Goal: Navigation & Orientation: Find specific page/section

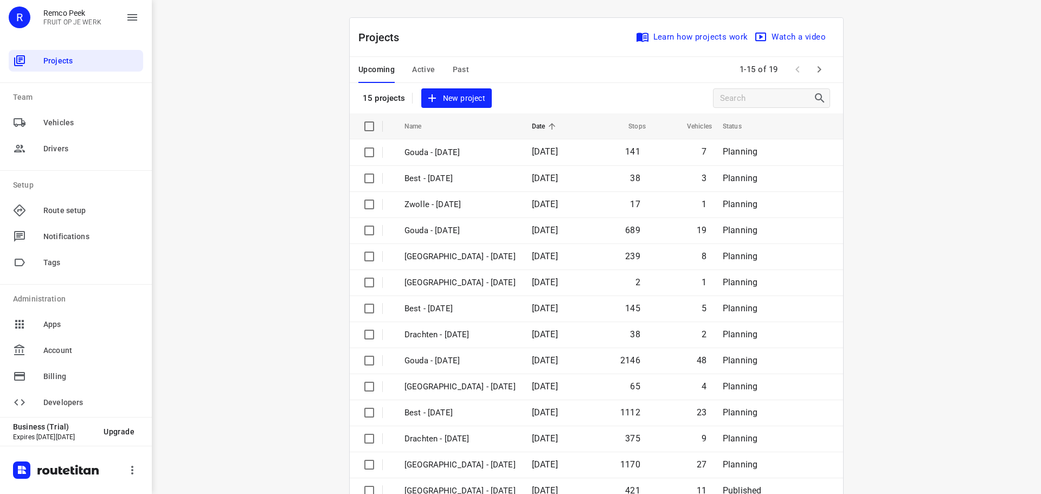
click at [414, 65] on span "Active" at bounding box center [423, 70] width 23 height 14
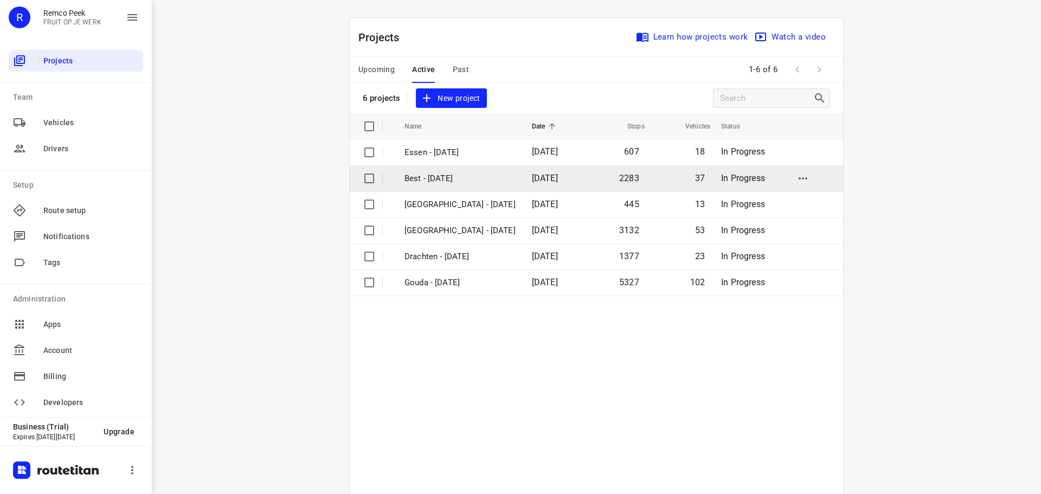
click at [441, 177] on p "Best - [DATE]" at bounding box center [460, 178] width 111 height 12
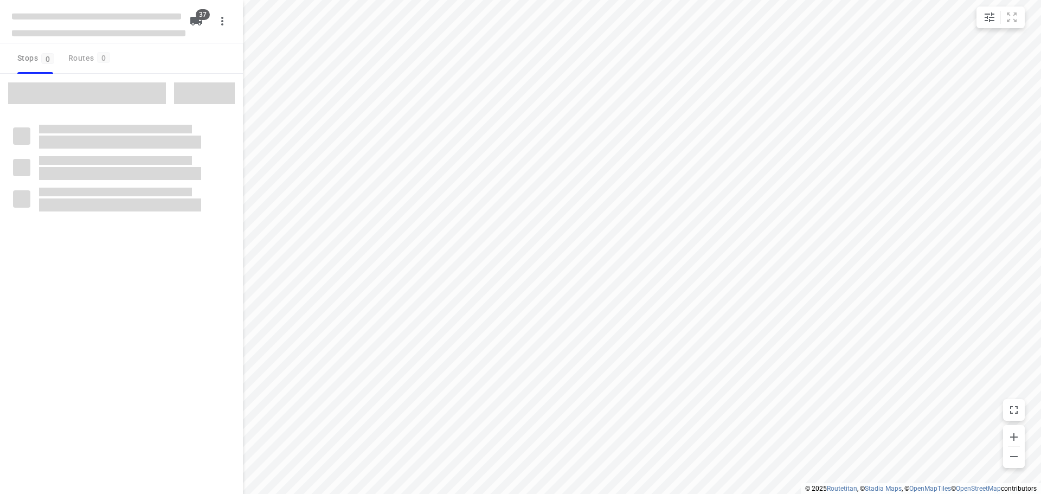
checkbox input "true"
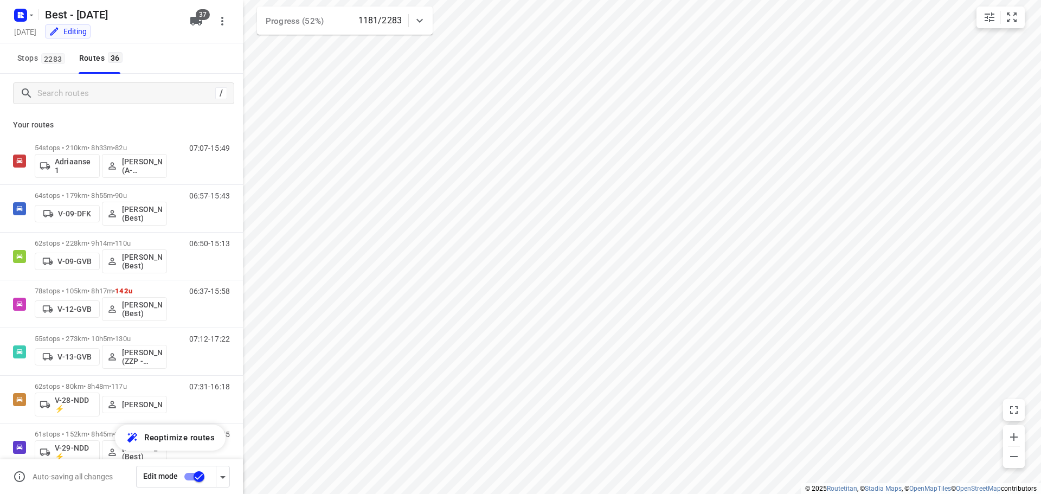
click at [93, 84] on div "/" at bounding box center [123, 93] width 221 height 22
click at [113, 88] on input "Search routes" at bounding box center [125, 93] width 174 height 17
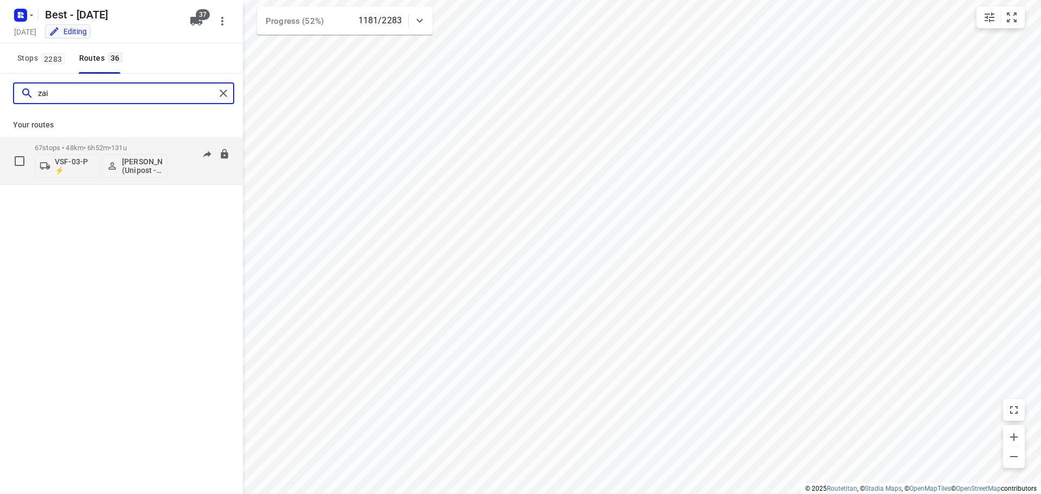
type input "zai"
click at [113, 149] on p "67 stops • 48km • 6h52m • 131u" at bounding box center [101, 148] width 132 height 8
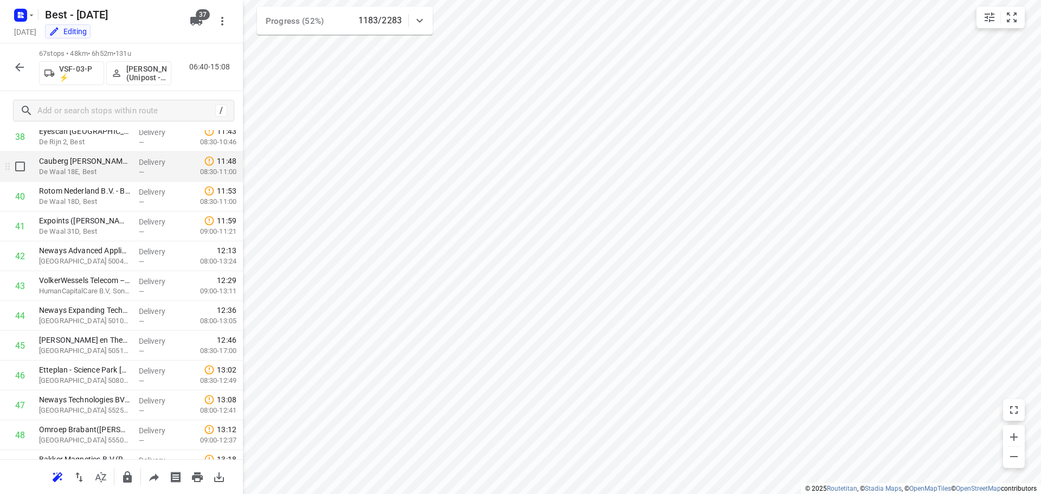
scroll to position [1211, 0]
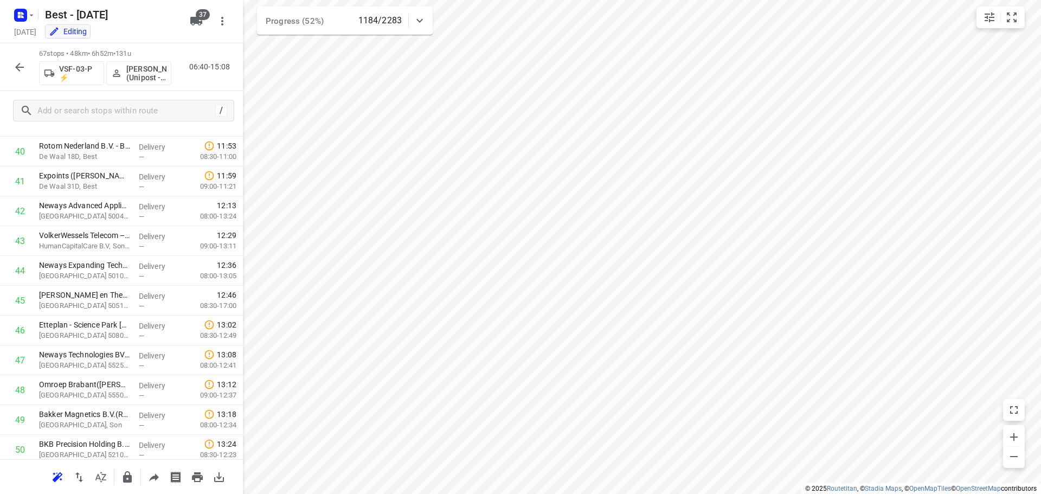
click at [20, 72] on icon "button" at bounding box center [19, 67] width 13 height 13
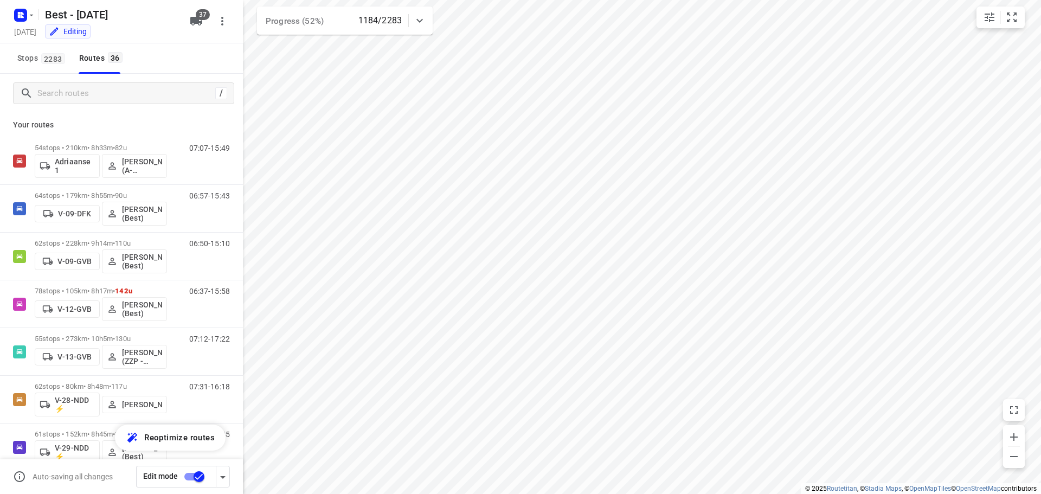
click at [176, 78] on div "/" at bounding box center [121, 93] width 243 height 39
click at [165, 88] on input "Search routes" at bounding box center [125, 93] width 174 height 17
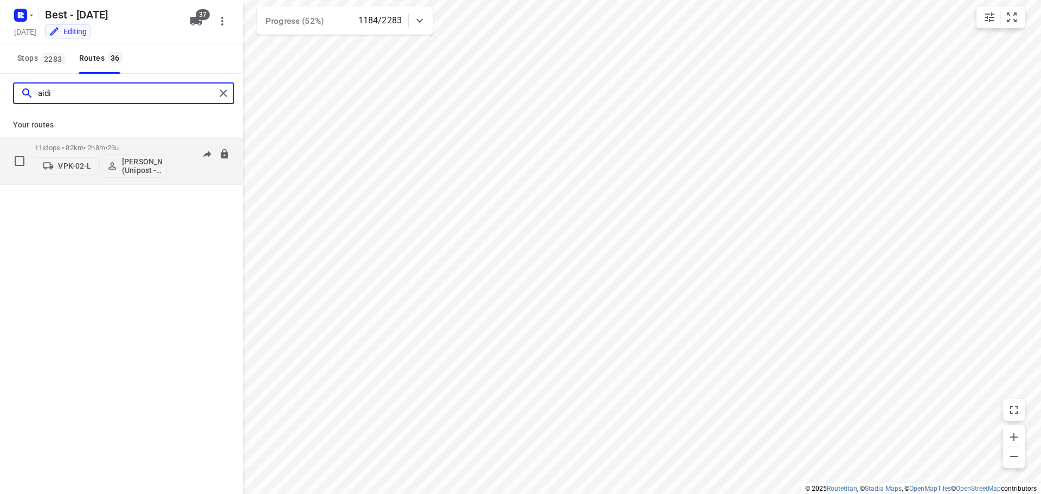
type input "aidi"
click at [97, 150] on p "11 stops • 82km • 2h8m • 23u" at bounding box center [101, 148] width 132 height 8
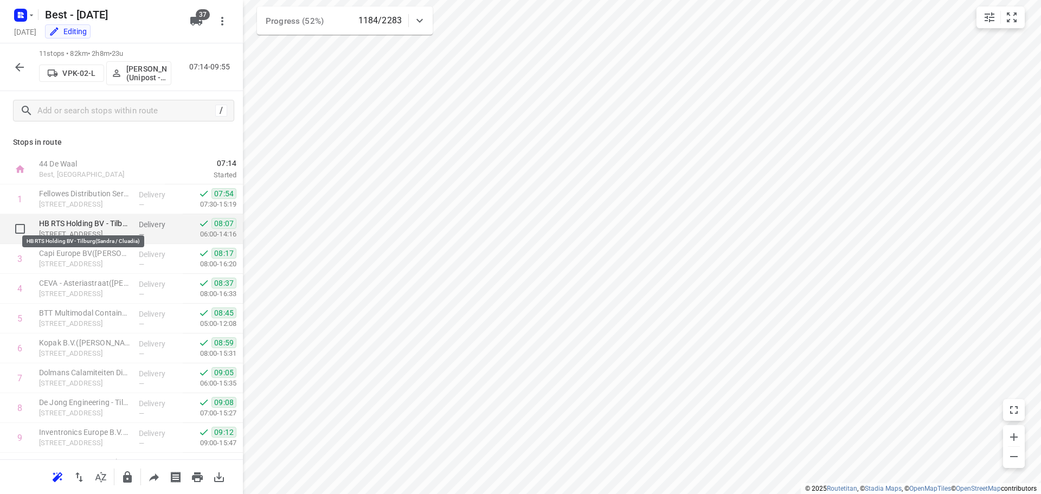
scroll to position [83, 0]
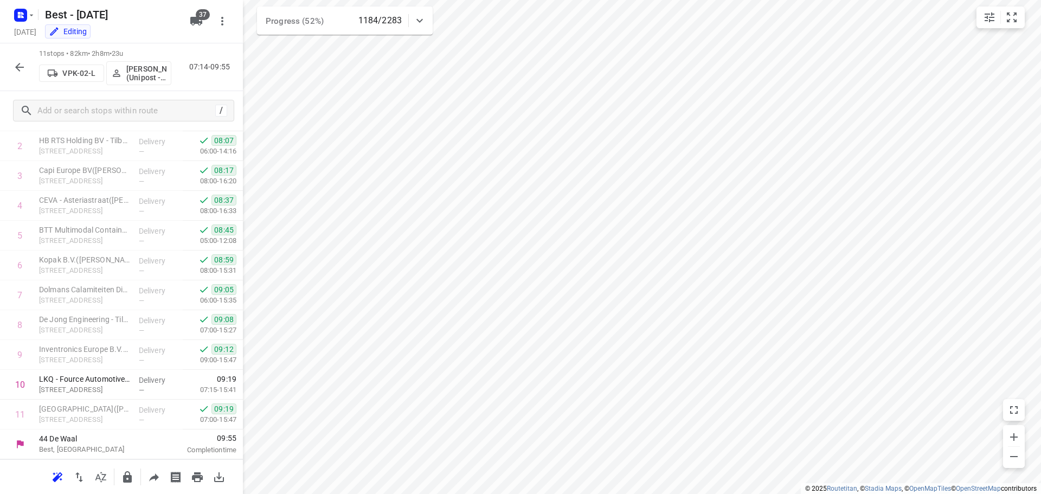
click at [25, 56] on div at bounding box center [20, 67] width 22 height 22
click at [17, 66] on icon "button" at bounding box center [19, 67] width 9 height 9
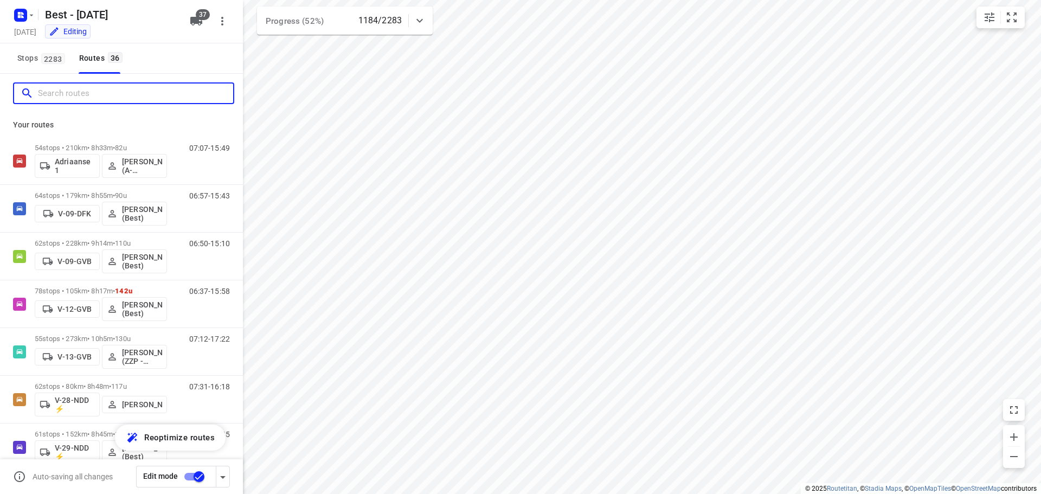
click at [104, 100] on input "Search routes" at bounding box center [135, 93] width 195 height 17
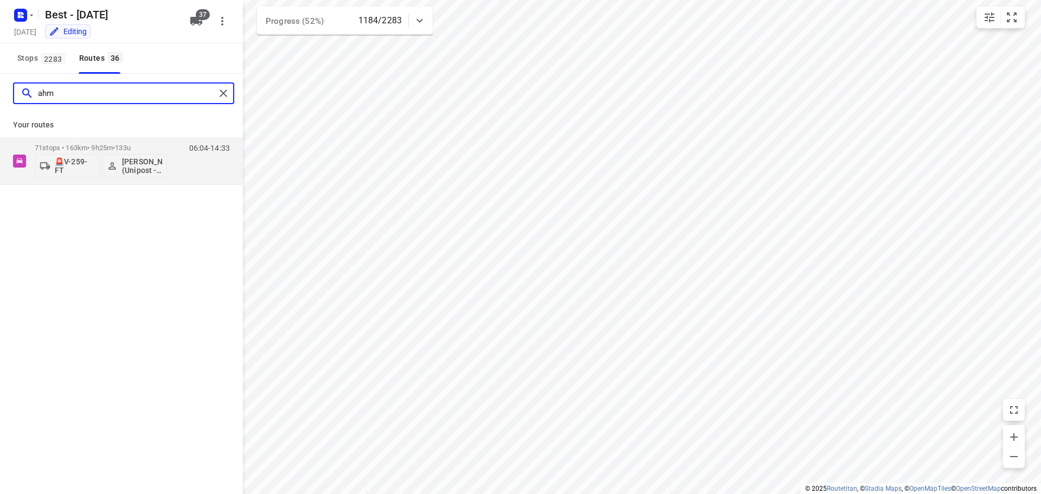
type input "ahm"
click at [102, 133] on div "Your routes 71 stops • 163km • 9h25m • 133u 🚨V-259-FT [PERSON_NAME] (Unipost - …" at bounding box center [121, 149] width 243 height 72
click at [99, 142] on div "71 stops • 163km • 9h25m • 133u 🚨V-259-FT [PERSON_NAME] (Unipost - Best - ZZP)" at bounding box center [101, 160] width 132 height 45
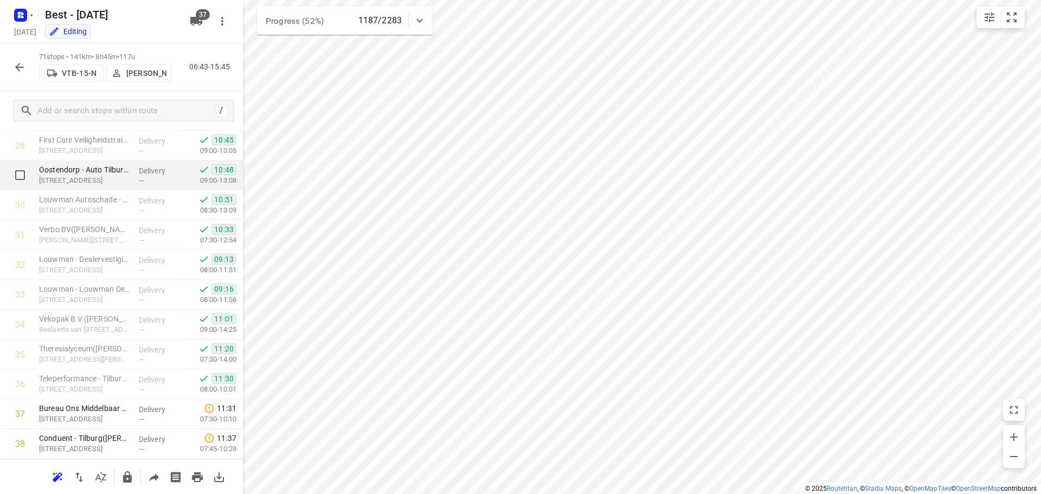
scroll to position [910, 0]
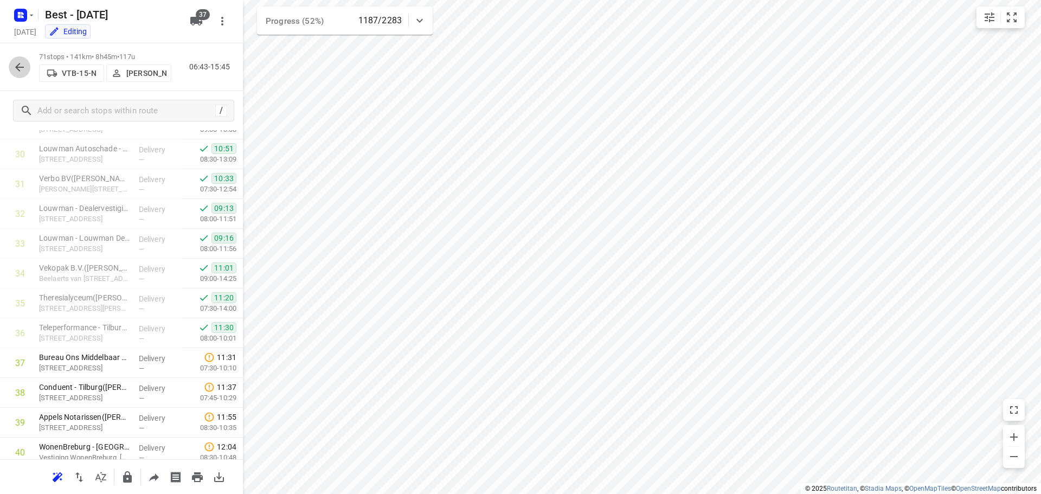
click at [12, 66] on button "button" at bounding box center [20, 67] width 22 height 22
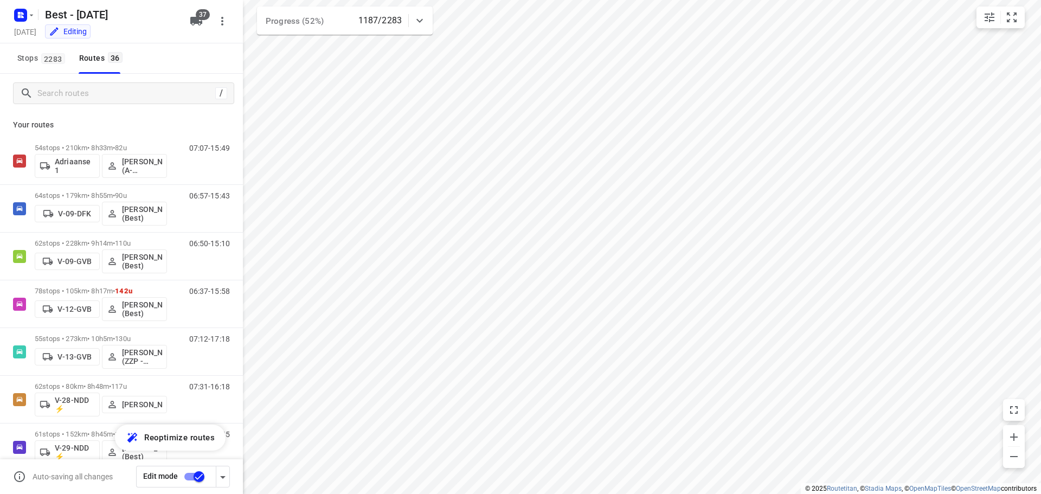
scroll to position [54, 0]
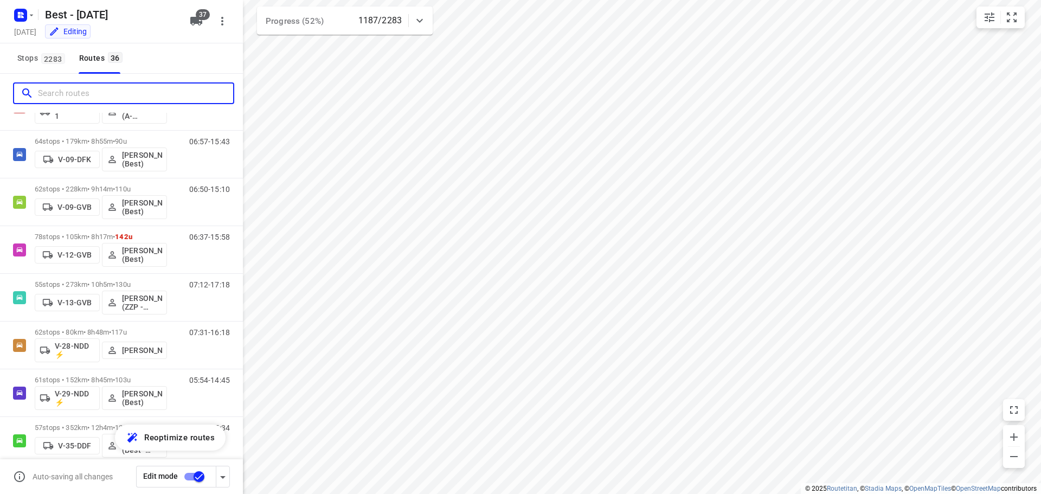
click at [135, 91] on input "Search routes" at bounding box center [135, 93] width 195 height 17
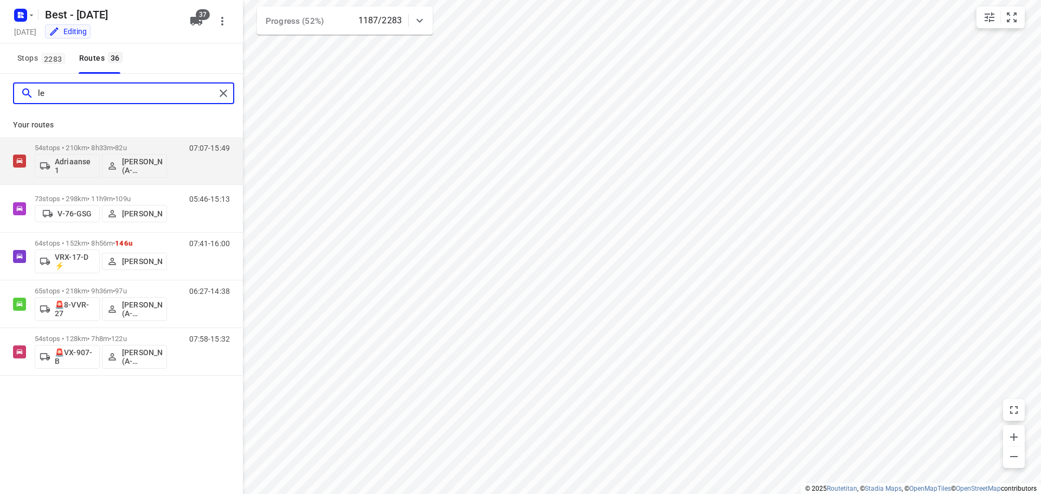
scroll to position [0, 0]
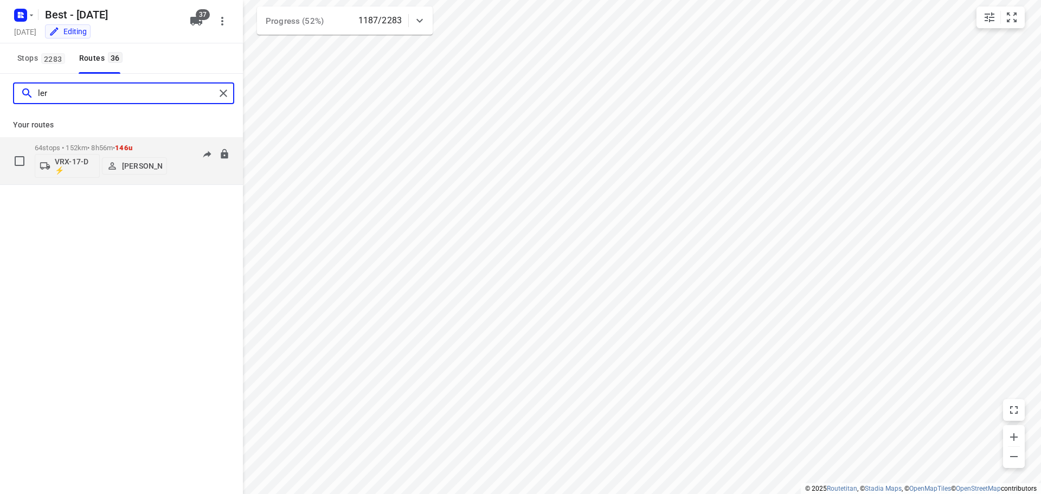
type input "ler"
click at [127, 157] on button "[PERSON_NAME]" at bounding box center [134, 165] width 65 height 17
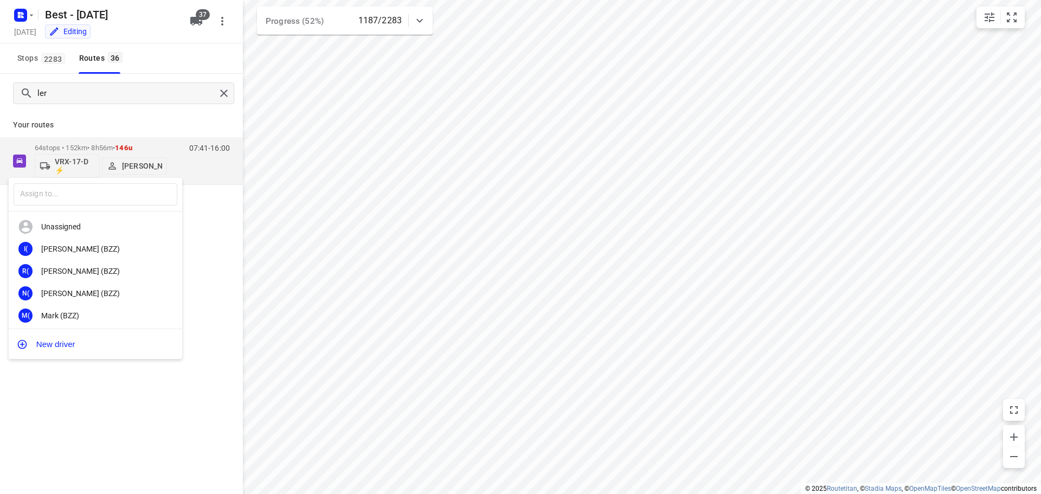
click at [150, 107] on div at bounding box center [520, 247] width 1041 height 494
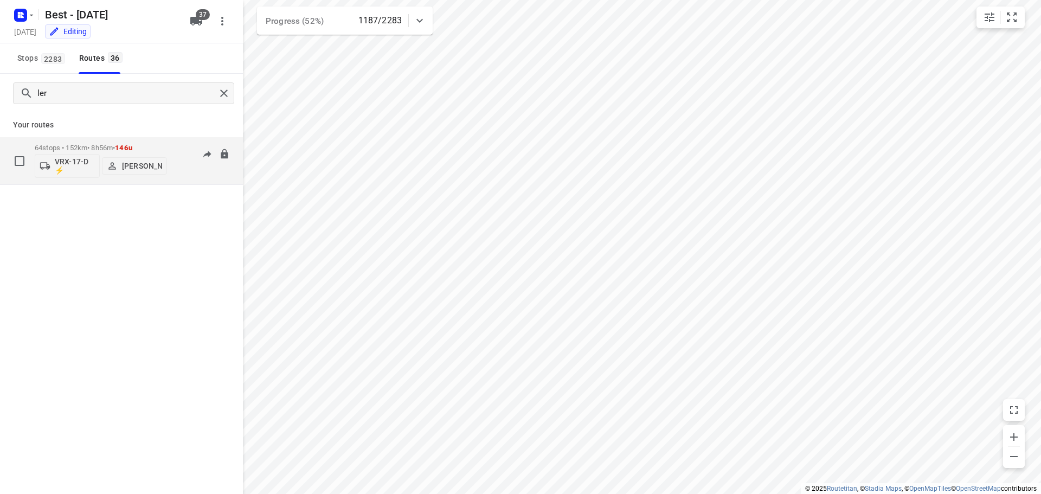
click at [101, 143] on div "64 stops • 152km • 8h56m • 146u VRX-17-D ⚡ [PERSON_NAME]" at bounding box center [101, 160] width 132 height 45
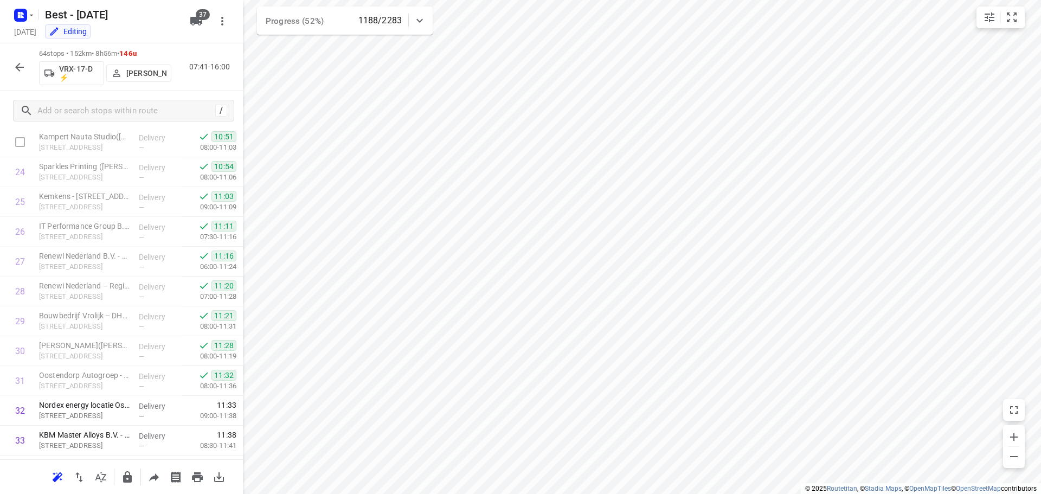
scroll to position [705, 0]
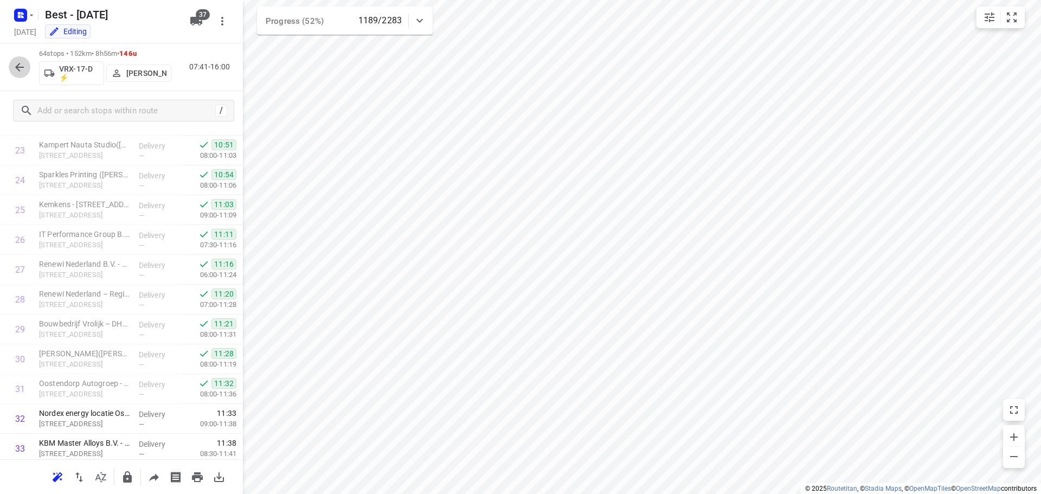
click at [21, 71] on icon "button" at bounding box center [19, 67] width 13 height 13
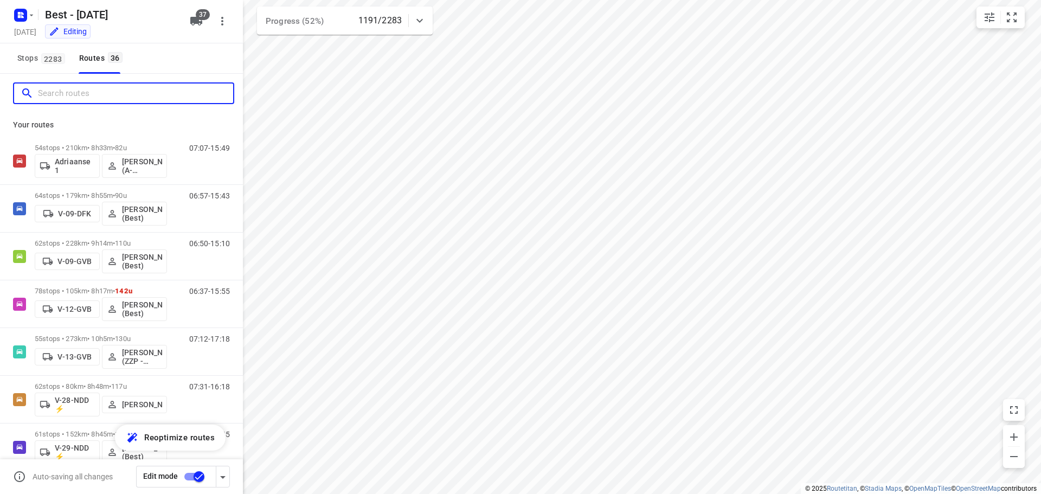
click at [144, 99] on input "Search routes" at bounding box center [135, 93] width 195 height 17
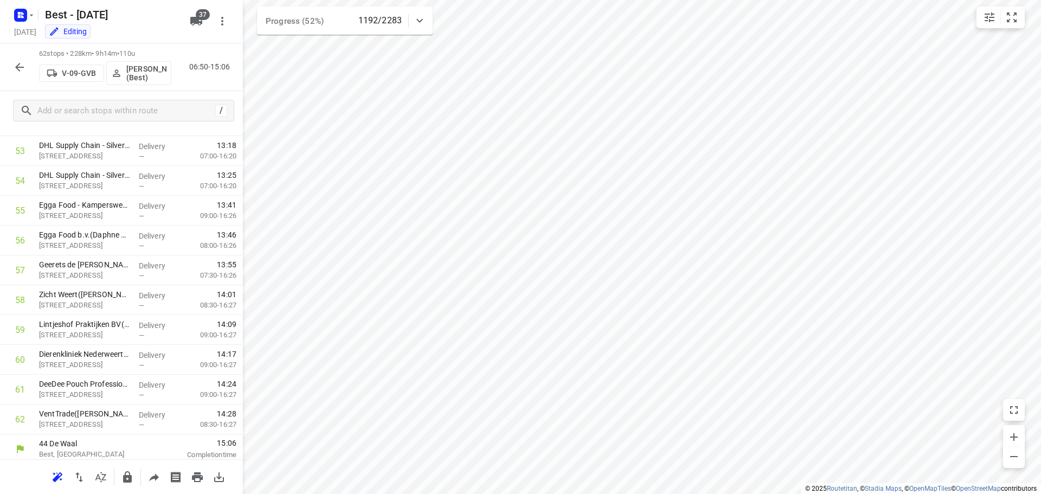
scroll to position [1604, 0]
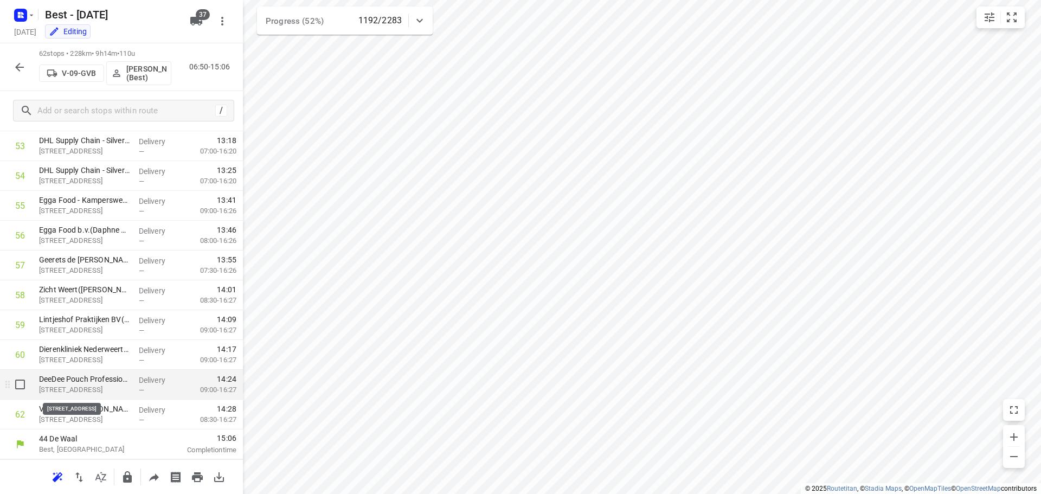
click at [120, 390] on p "[STREET_ADDRESS]" at bounding box center [84, 389] width 91 height 11
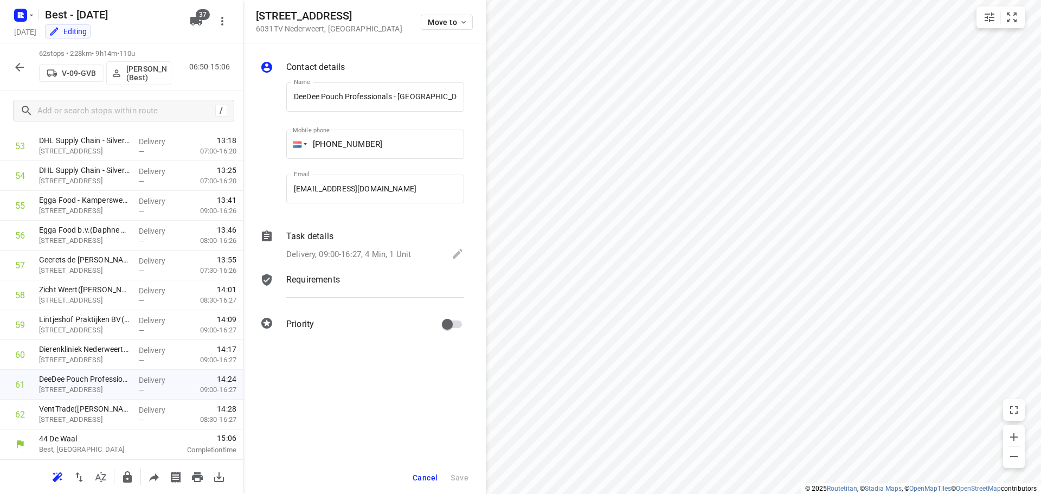
scroll to position [0, 62]
click at [347, 245] on div "Task details Delivery, 09:00-16:27, 4 Min, 1 Unit" at bounding box center [375, 246] width 182 height 37
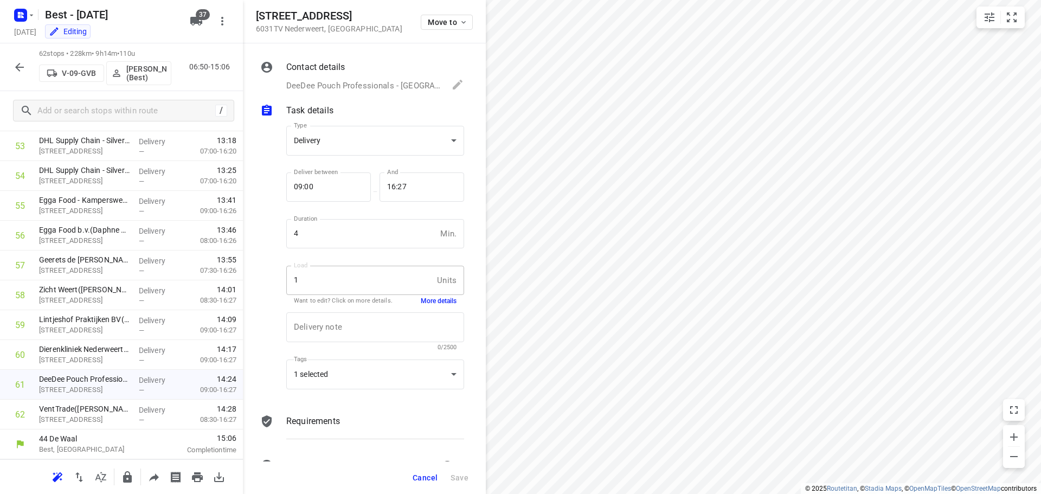
click at [421, 302] on button "More details" at bounding box center [439, 301] width 36 height 9
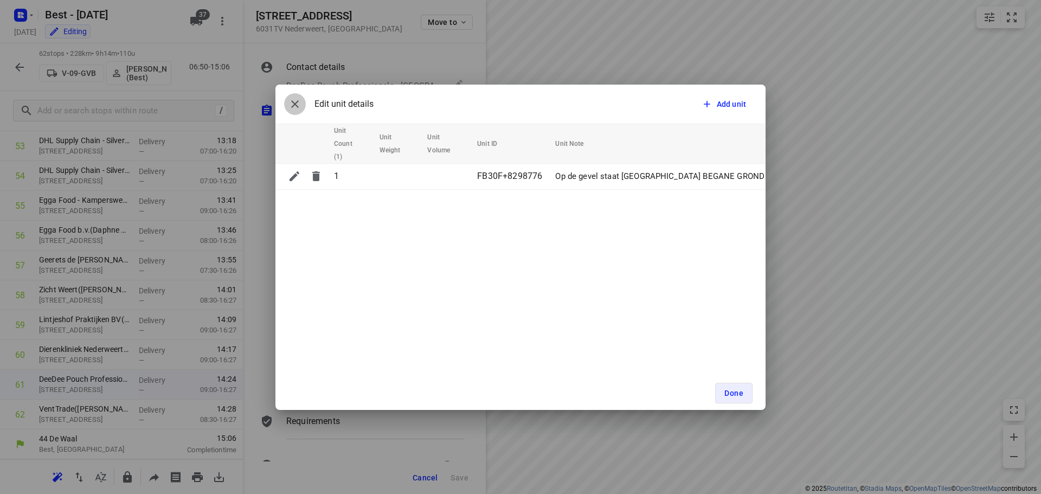
click at [300, 98] on icon "button" at bounding box center [294, 104] width 13 height 13
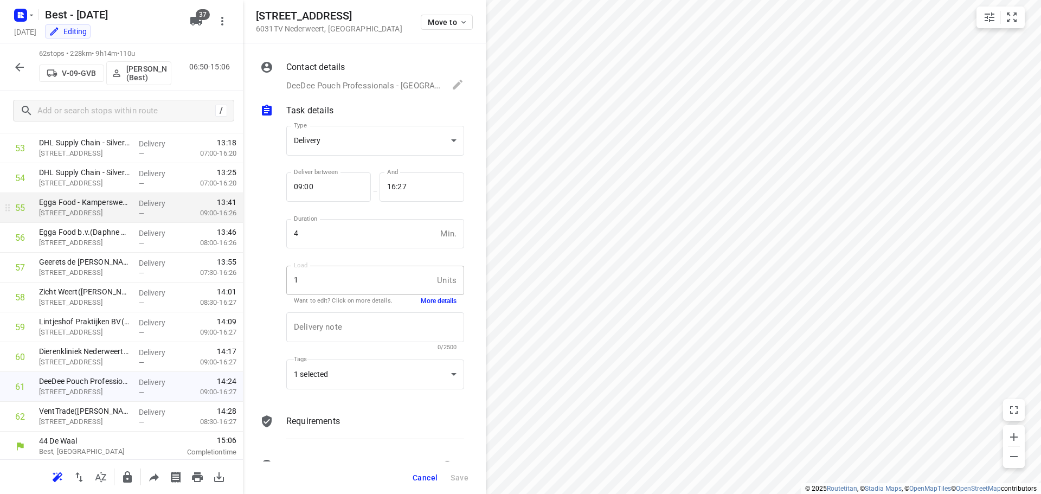
scroll to position [1604, 0]
drag, startPoint x: 429, startPoint y: 476, endPoint x: 452, endPoint y: 409, distance: 71.0
click at [431, 469] on button "Cancel" at bounding box center [425, 478] width 34 height 20
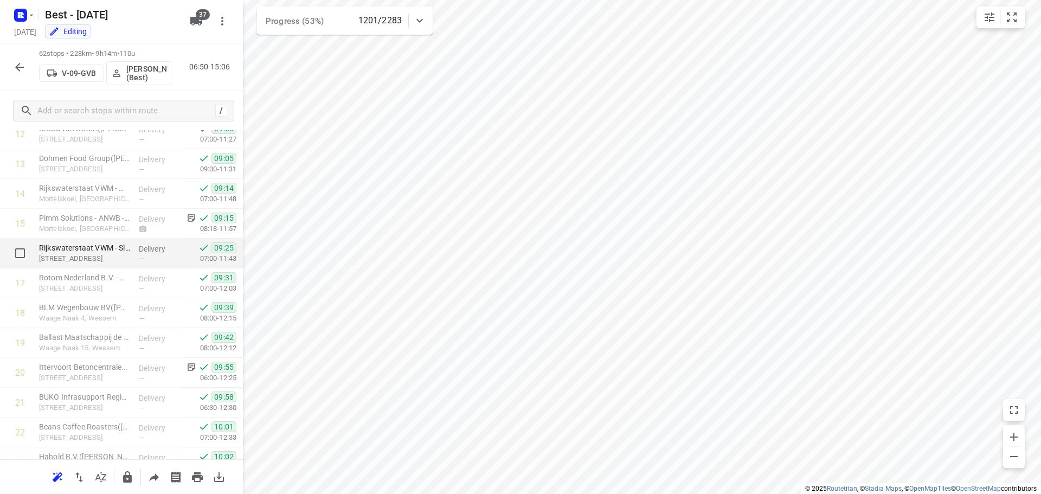
scroll to position [380, 0]
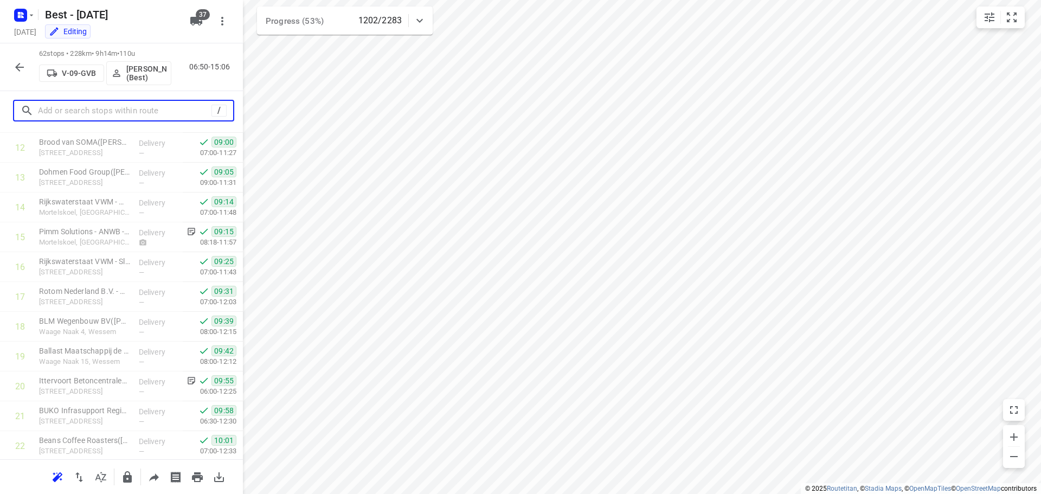
click at [107, 105] on input "text" at bounding box center [125, 110] width 174 height 17
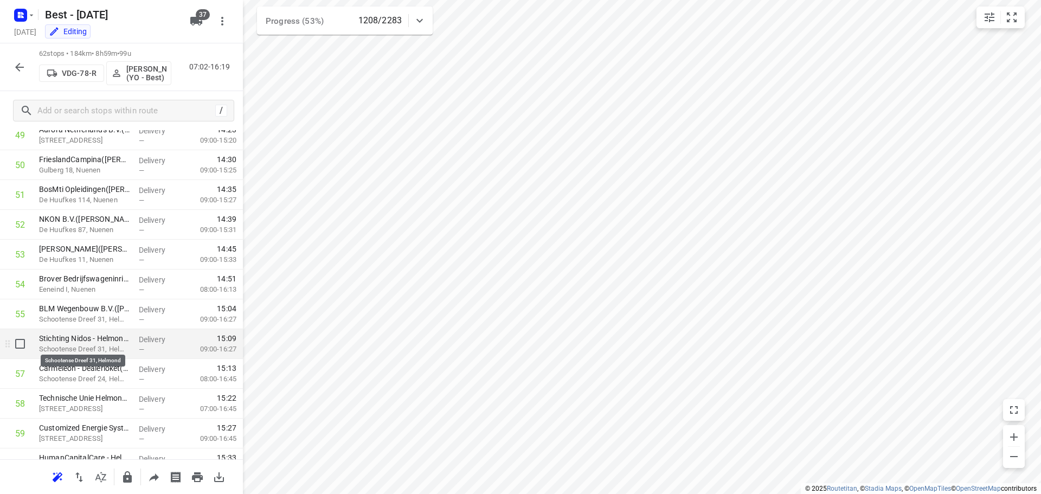
scroll to position [1550, 0]
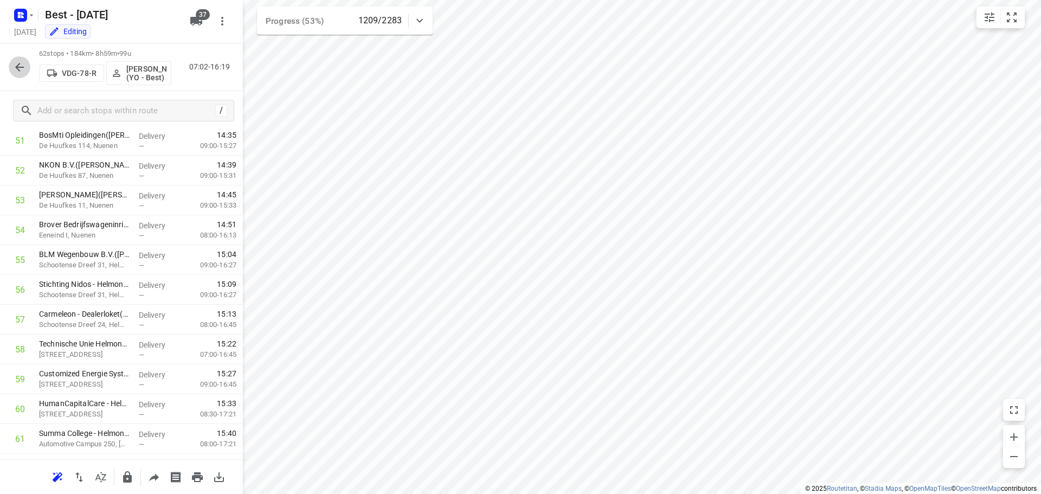
click at [15, 72] on icon "button" at bounding box center [19, 67] width 13 height 13
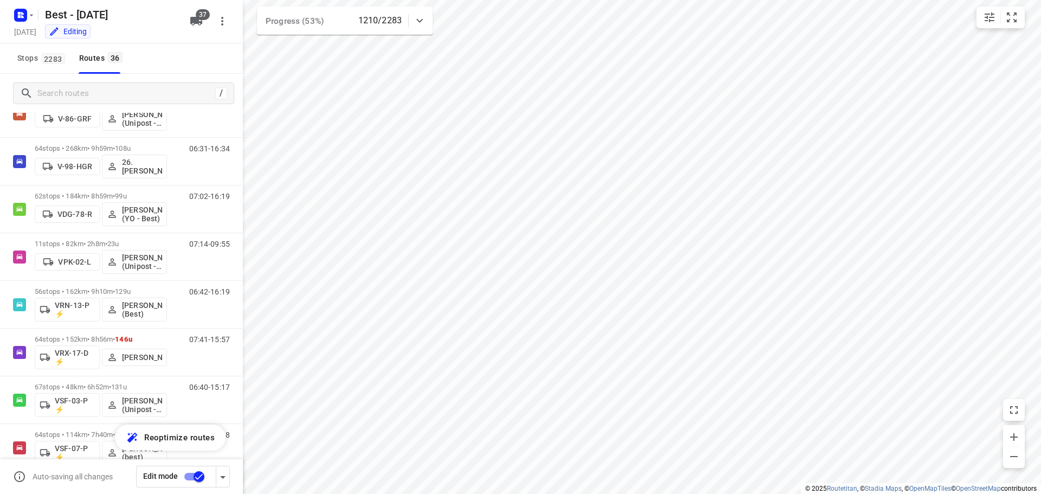
scroll to position [597, 0]
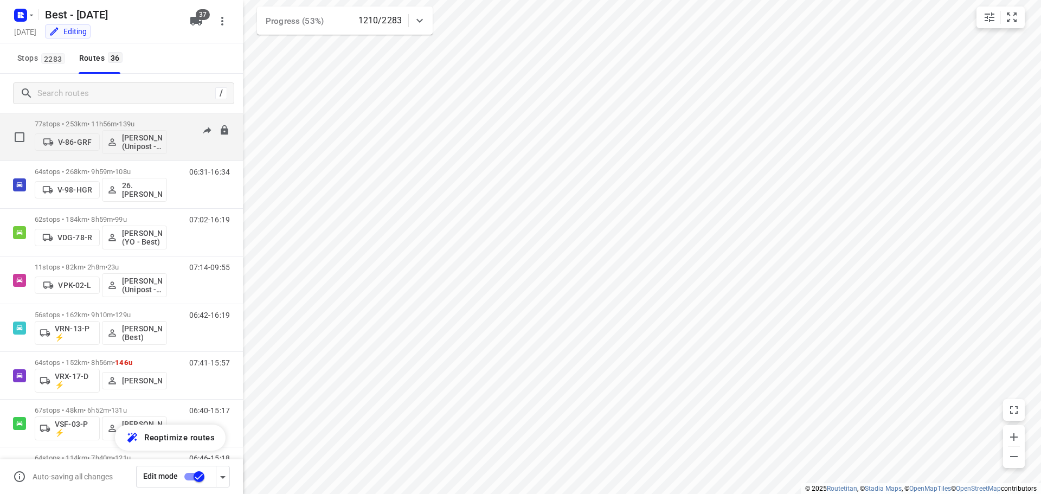
click at [97, 124] on p "77 stops • 253km • 11h56m • 139u" at bounding box center [101, 124] width 132 height 8
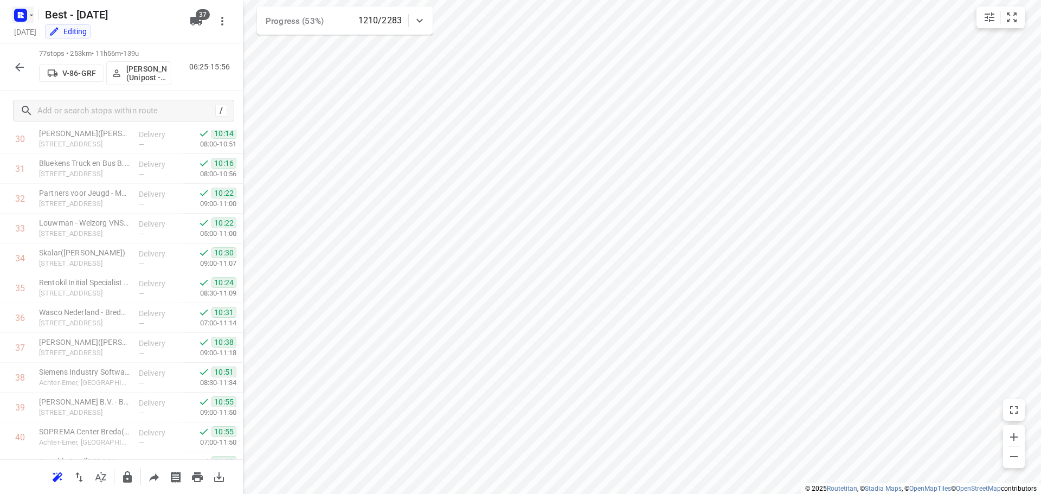
scroll to position [922, 0]
click at [18, 67] on icon "button" at bounding box center [19, 67] width 9 height 9
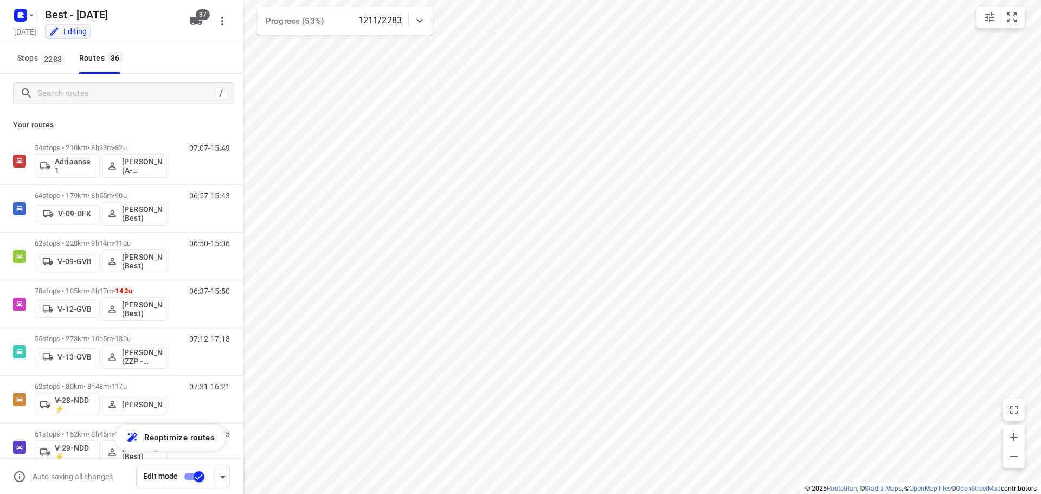
click at [418, 18] on icon at bounding box center [419, 20] width 13 height 13
click at [421, 21] on icon at bounding box center [419, 24] width 13 height 13
click at [421, 21] on icon at bounding box center [419, 21] width 7 height 4
click at [82, 82] on div "/" at bounding box center [123, 93] width 221 height 22
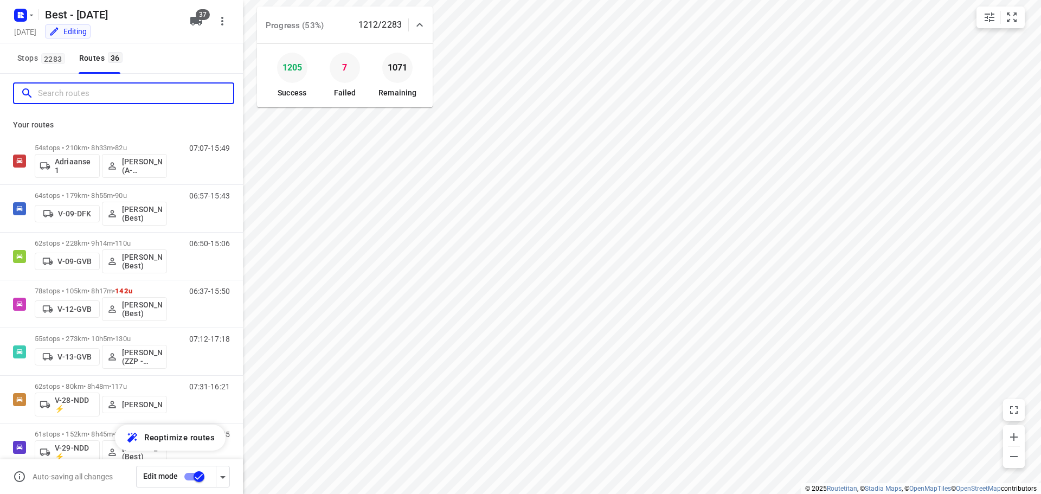
click at [85, 98] on input "Search routes" at bounding box center [135, 93] width 195 height 17
click at [144, 92] on input "Search routes" at bounding box center [135, 93] width 195 height 17
click at [334, 66] on button "button" at bounding box center [345, 68] width 22 height 22
click at [98, 99] on input "Search routes" at bounding box center [135, 93] width 195 height 17
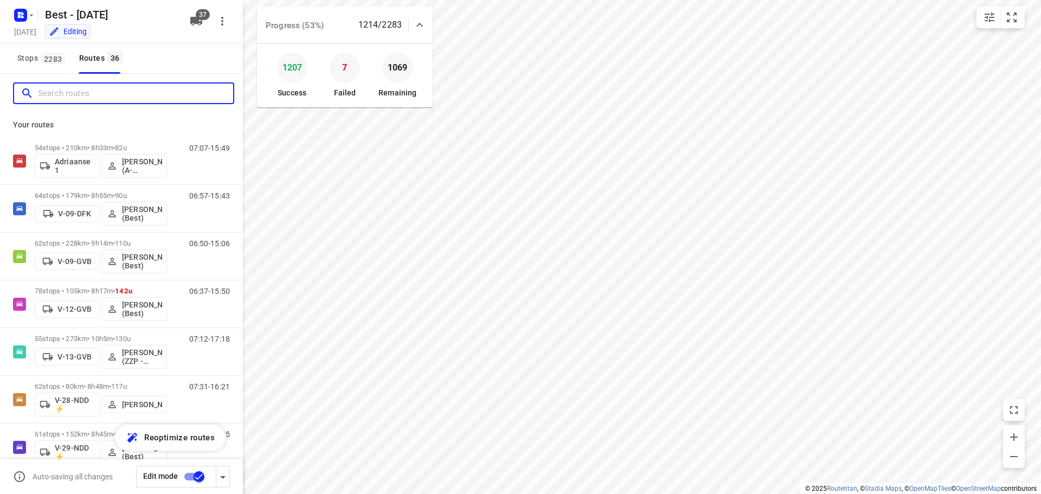
type input "g"
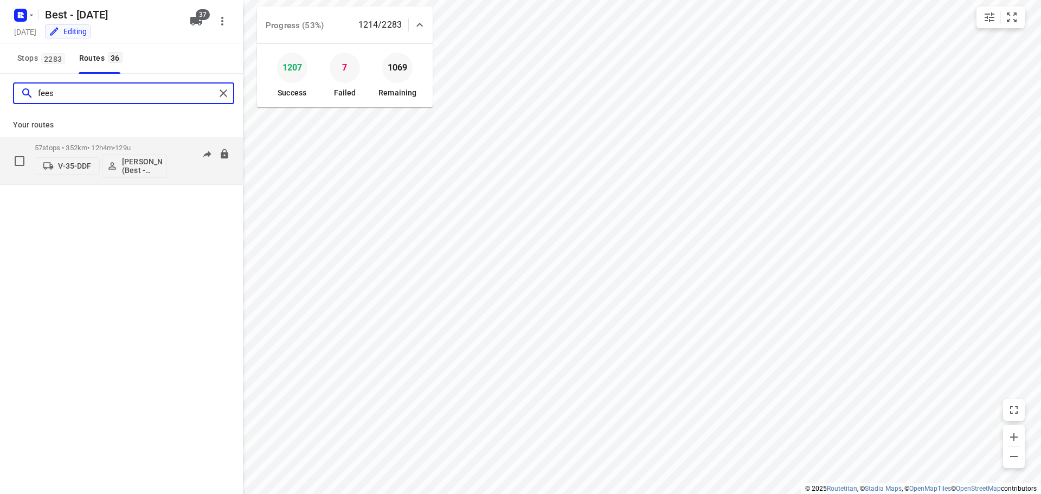
type input "fees"
click at [93, 141] on div "57 stops • 352km • 12h4m • 129u V-35-DDF [PERSON_NAME] (Best - ZZP)" at bounding box center [101, 160] width 132 height 45
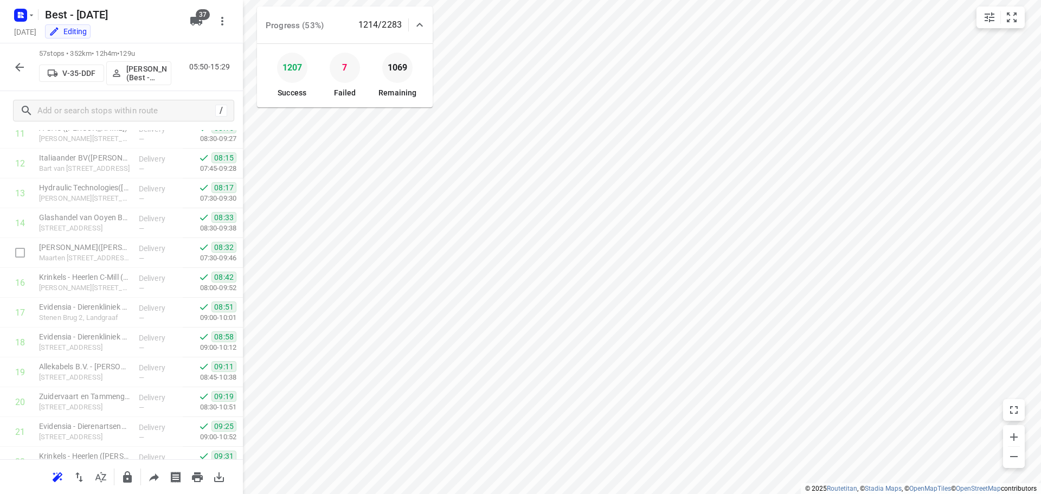
scroll to position [271, 0]
click at [30, 80] on div "57 stops • 352km • 12h4m • 129u V-35-DDF [PERSON_NAME] (Best - ZZP) 05:50-15:29" at bounding box center [121, 67] width 243 height 48
click at [27, 68] on button "button" at bounding box center [20, 67] width 22 height 22
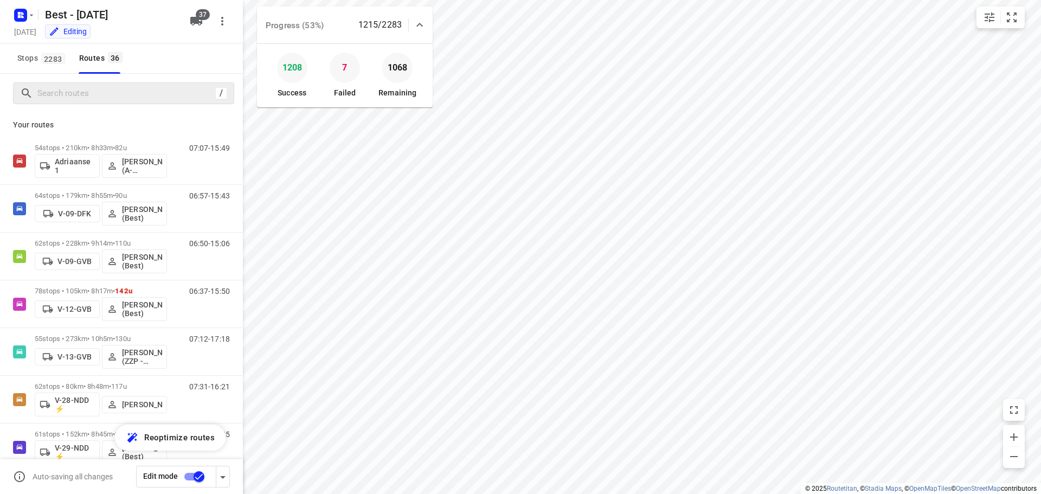
click at [63, 83] on div "/" at bounding box center [123, 93] width 221 height 22
click at [63, 86] on input "Search routes" at bounding box center [125, 93] width 174 height 17
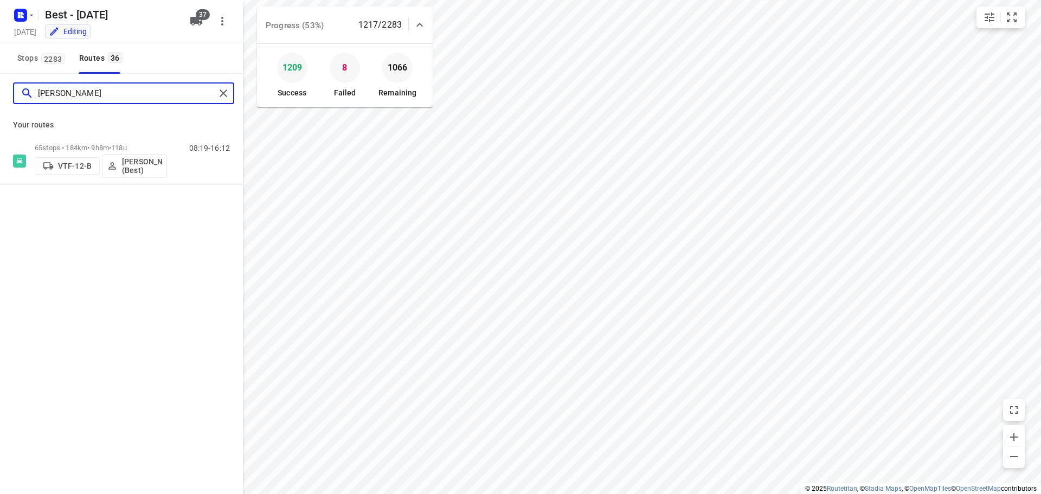
type input "[PERSON_NAME]"
click at [105, 130] on p "Your routes" at bounding box center [121, 124] width 217 height 11
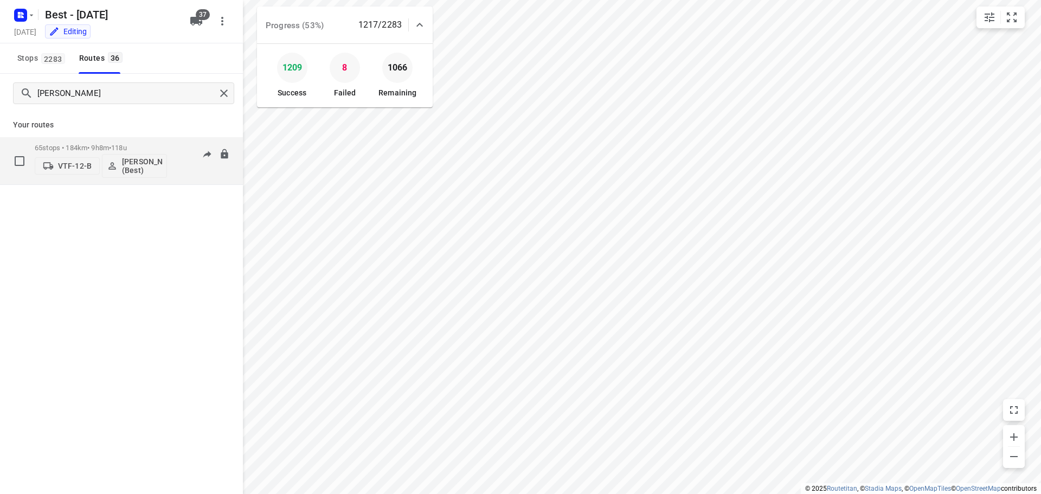
click at [95, 153] on div "VTF-12-B [PERSON_NAME] (Best)" at bounding box center [101, 165] width 132 height 26
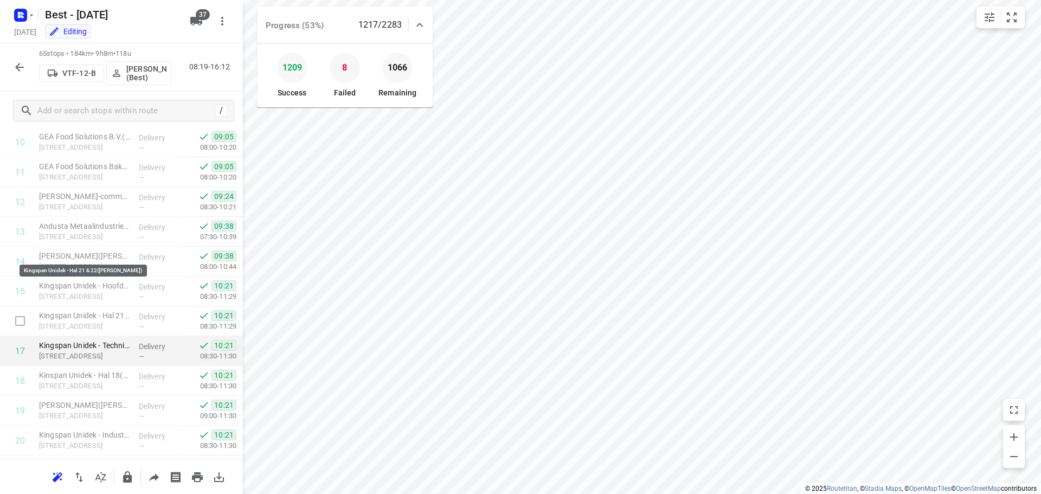
scroll to position [542, 0]
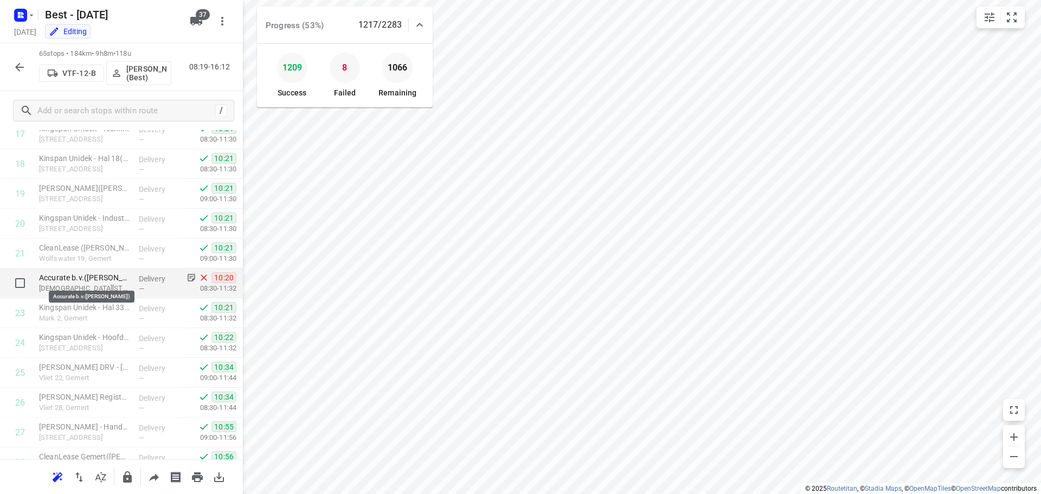
click at [97, 278] on p "Accurate b.v.([PERSON_NAME])" at bounding box center [84, 277] width 91 height 11
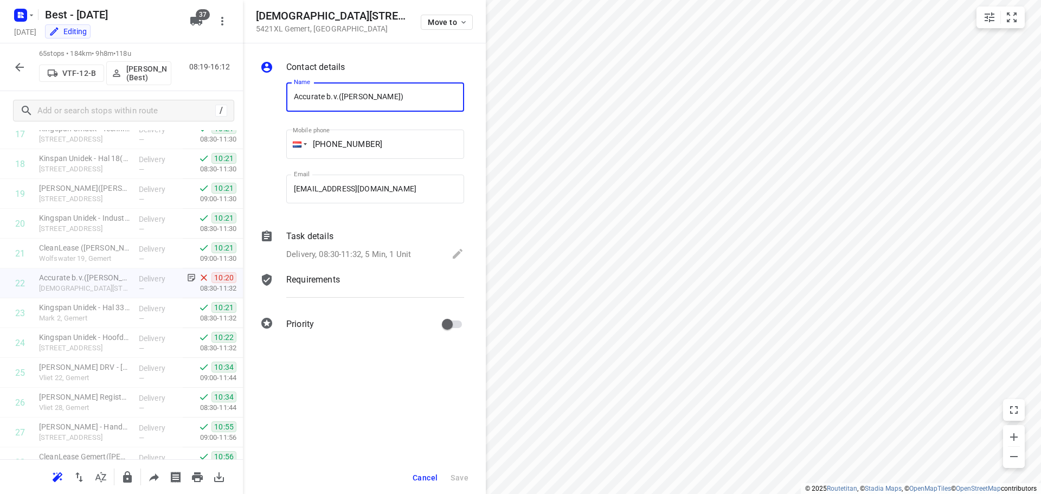
click at [331, 242] on p "Task details" at bounding box center [309, 236] width 47 height 13
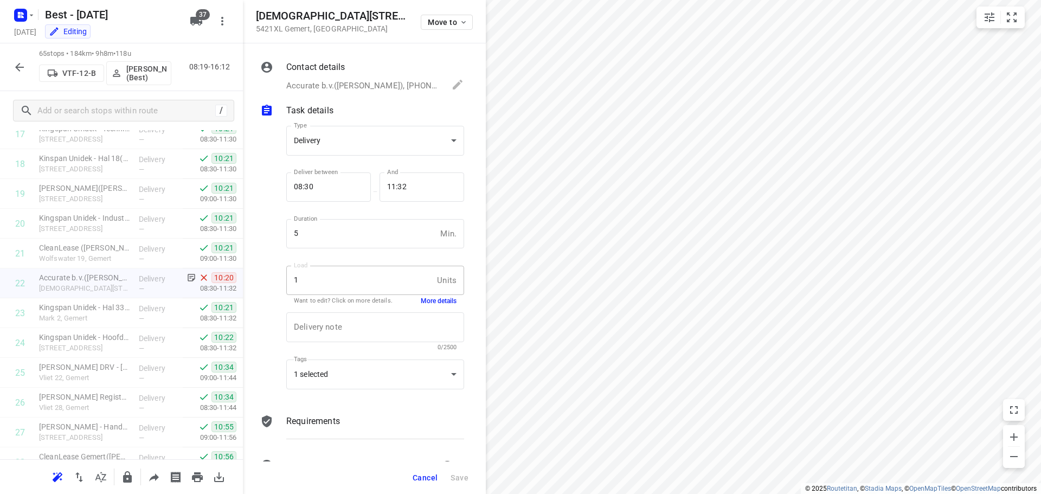
click at [421, 300] on button "More details" at bounding box center [439, 301] width 36 height 9
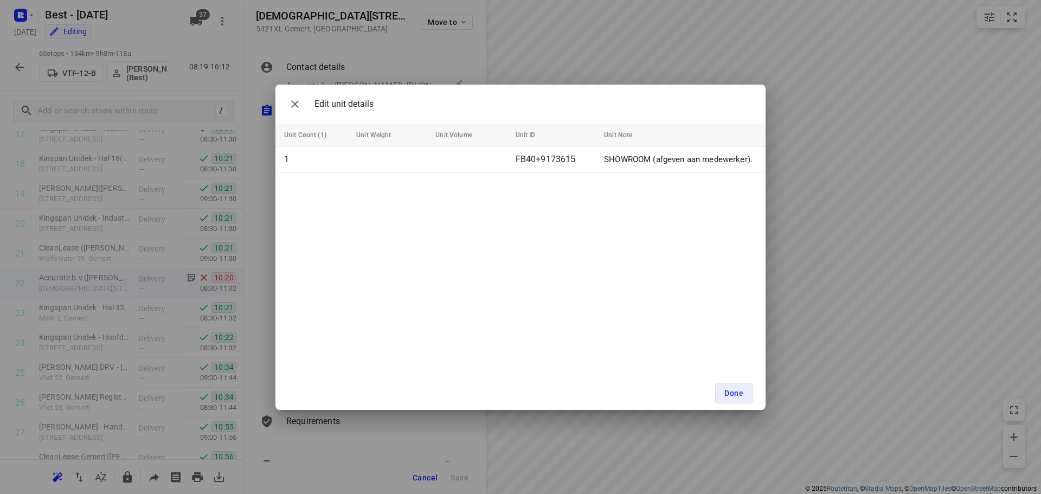
click at [305, 113] on div "Edit unit details" at bounding box center [328, 104] width 89 height 22
click at [297, 111] on button "button" at bounding box center [295, 104] width 22 height 22
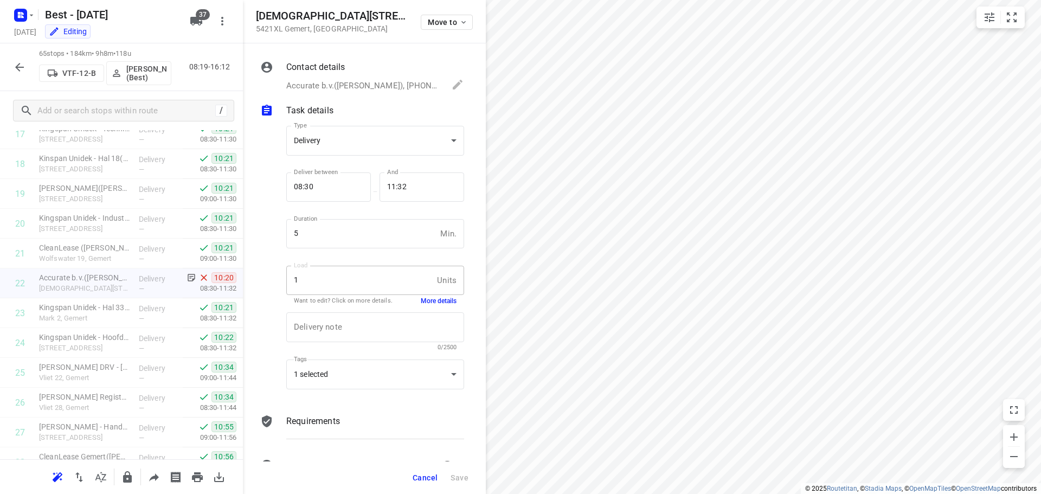
click at [297, 111] on p "Task details" at bounding box center [309, 110] width 47 height 13
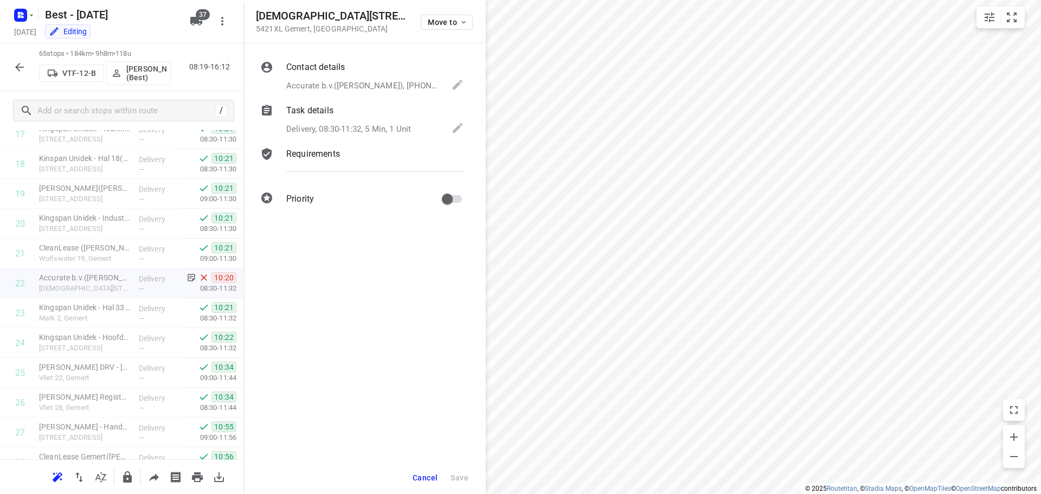
click at [426, 479] on span "Cancel" at bounding box center [425, 477] width 25 height 9
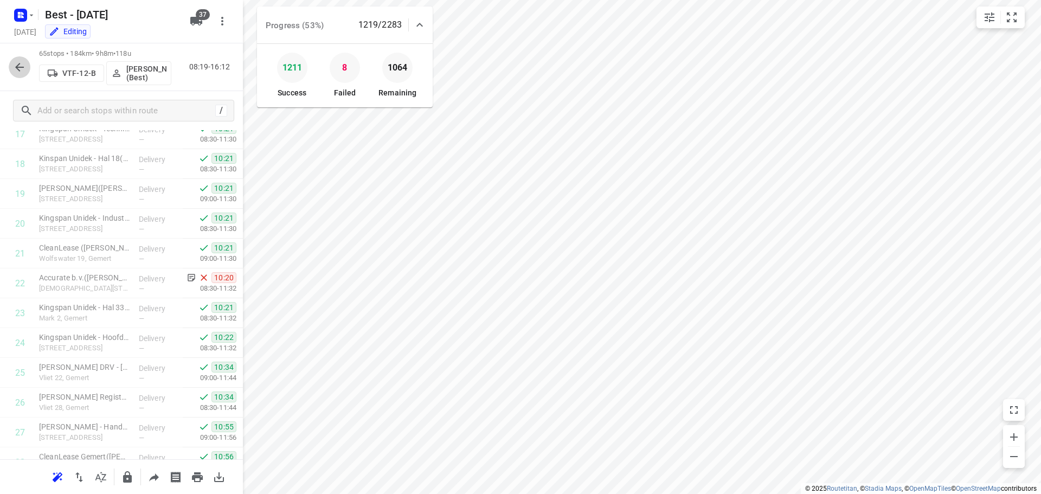
click at [23, 59] on button "button" at bounding box center [20, 67] width 22 height 22
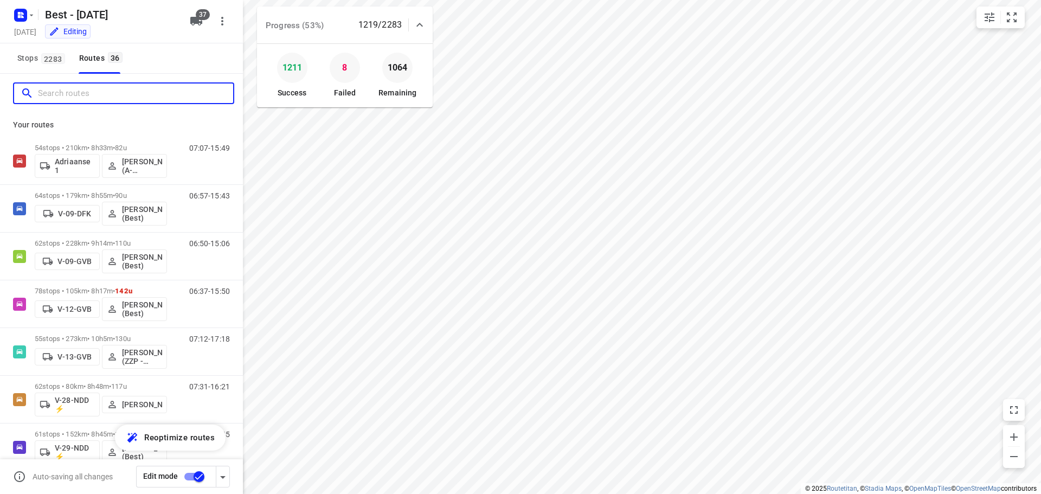
click at [74, 92] on input "Search routes" at bounding box center [135, 93] width 195 height 17
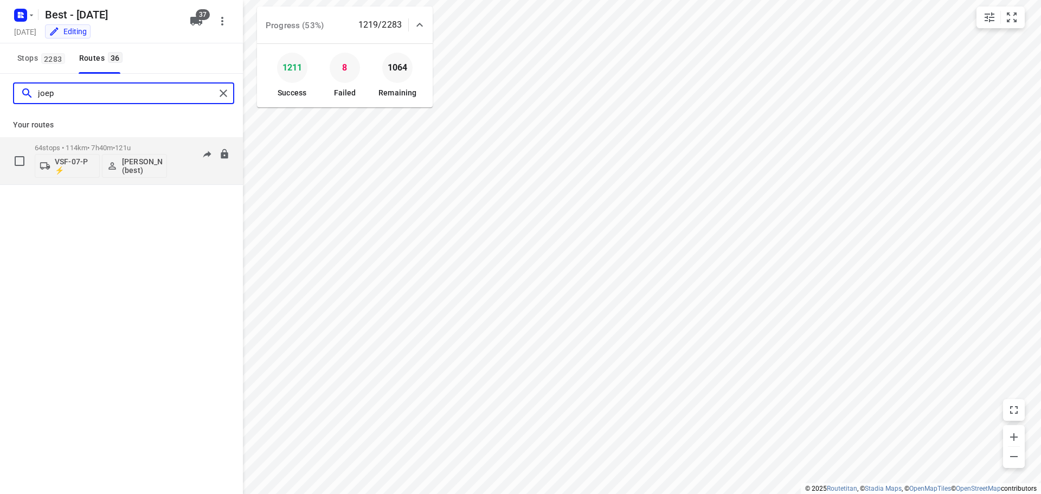
type input "joep"
click at [100, 143] on div "64 stops • 114km • 7h40m • 121u VSF-07-P ⚡ [PERSON_NAME] (best)" at bounding box center [101, 160] width 132 height 45
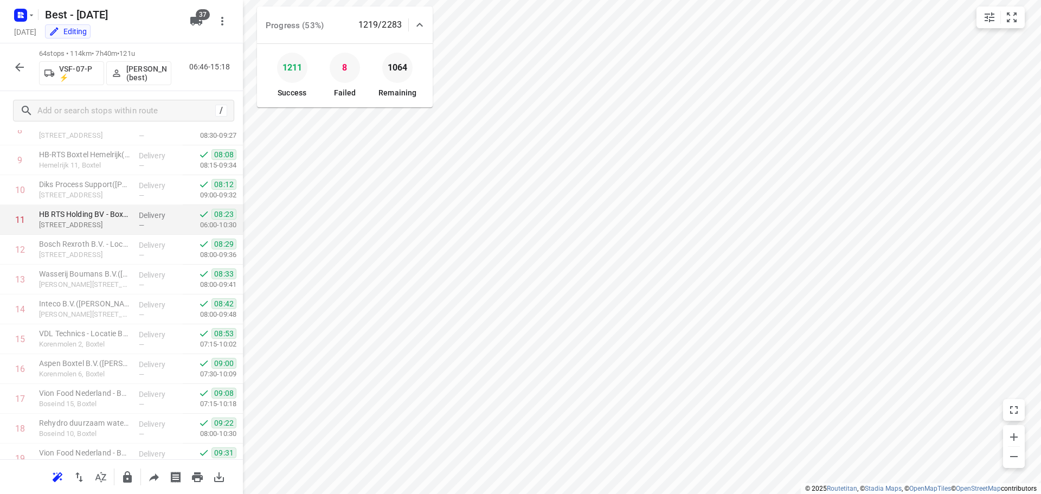
scroll to position [217, 0]
click at [15, 72] on icon "button" at bounding box center [19, 67] width 13 height 13
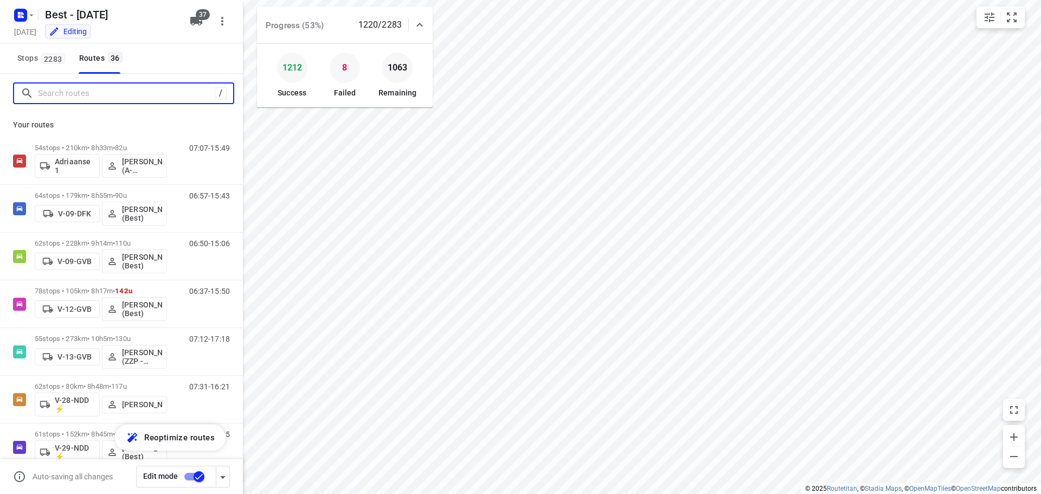
drag, startPoint x: 15, startPoint y: 72, endPoint x: 79, endPoint y: 93, distance: 67.1
click at [79, 91] on input "Search routes" at bounding box center [126, 93] width 177 height 17
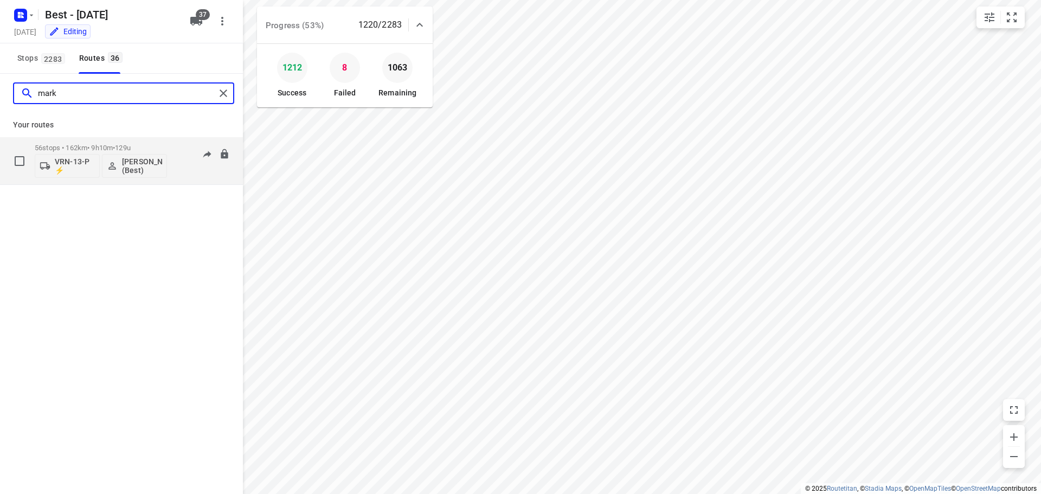
type input "mark"
click at [98, 150] on p "56 stops • 162km • 9h10m • 129u" at bounding box center [101, 148] width 132 height 8
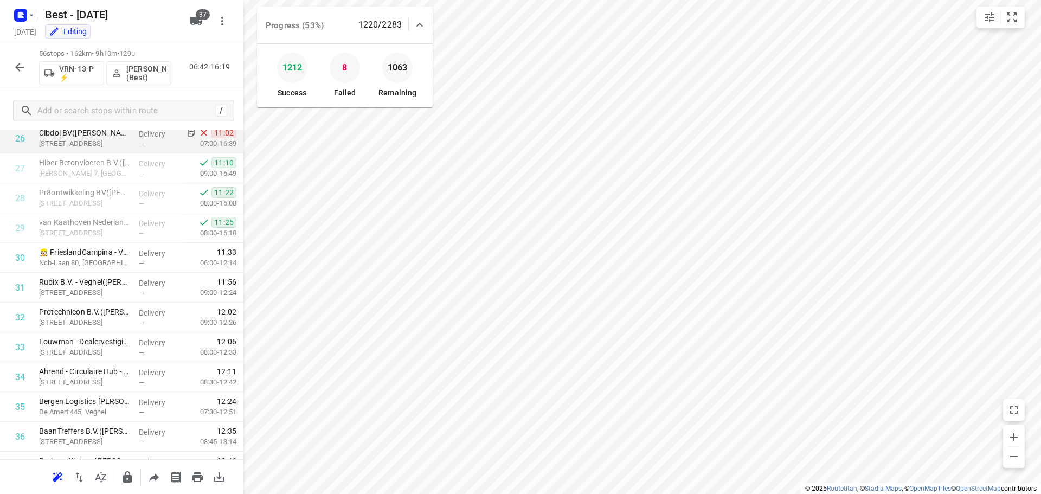
scroll to position [705, 0]
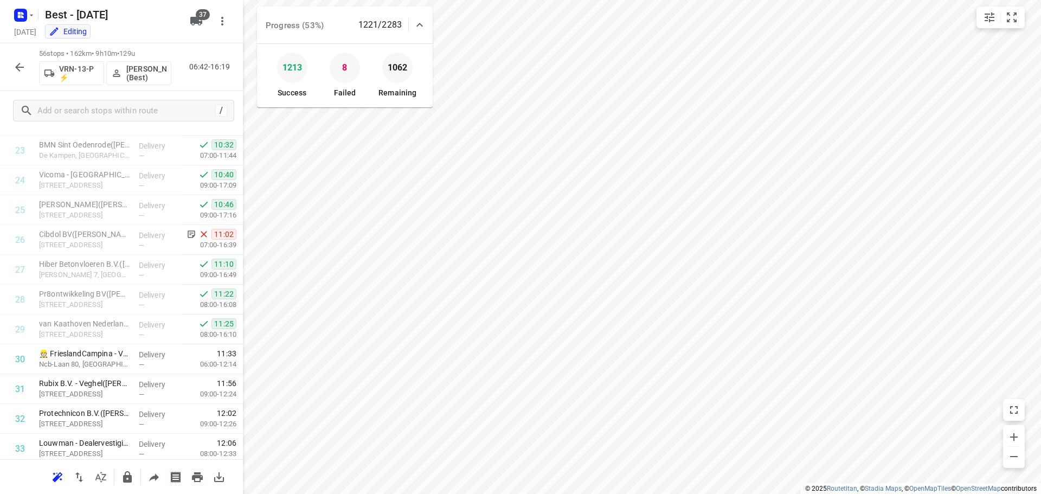
click at [16, 62] on icon "button" at bounding box center [19, 67] width 13 height 13
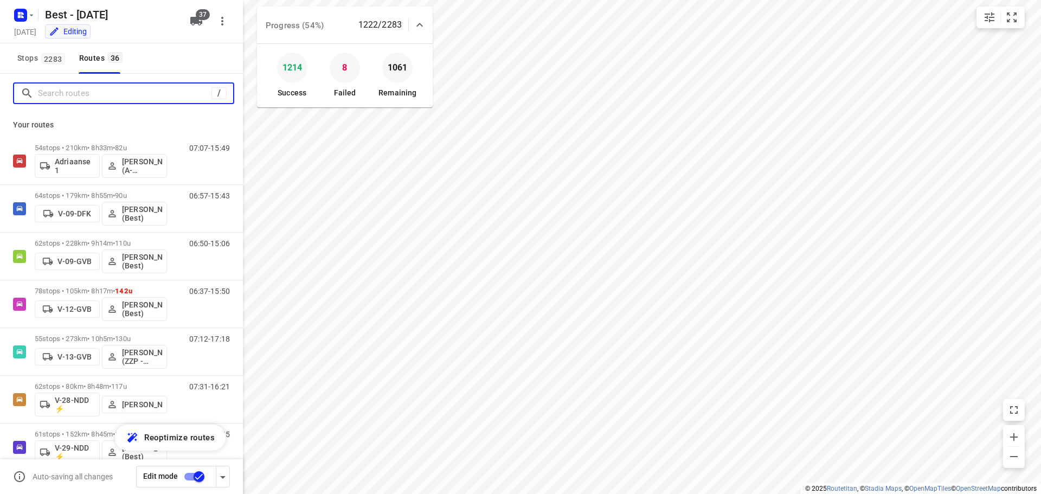
click at [46, 95] on input "Search routes" at bounding box center [125, 93] width 174 height 17
click at [143, 82] on div "/" at bounding box center [123, 93] width 221 height 22
click at [142, 86] on input "Search routes" at bounding box center [125, 93] width 174 height 17
click at [147, 89] on input "Search routes" at bounding box center [135, 93] width 195 height 17
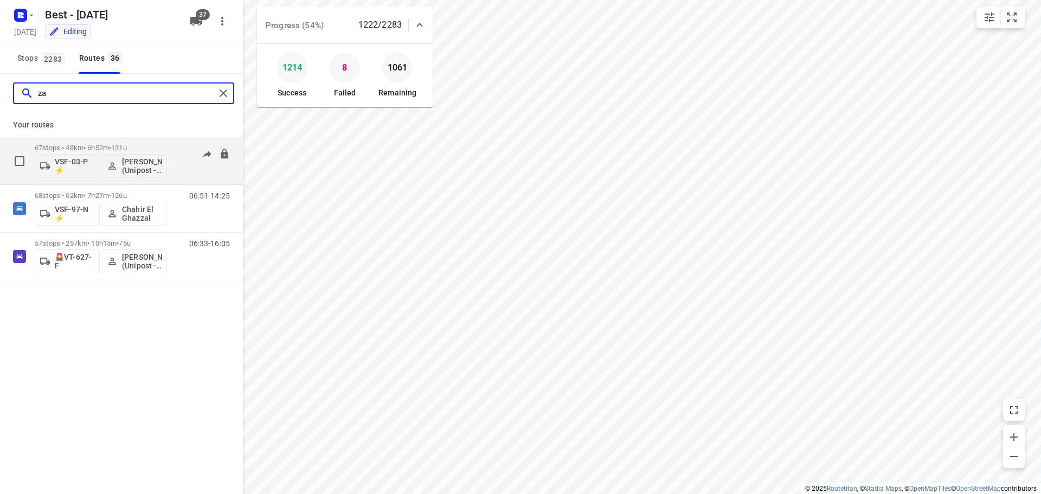
type input "za"
click at [111, 147] on span "•" at bounding box center [110, 148] width 2 height 8
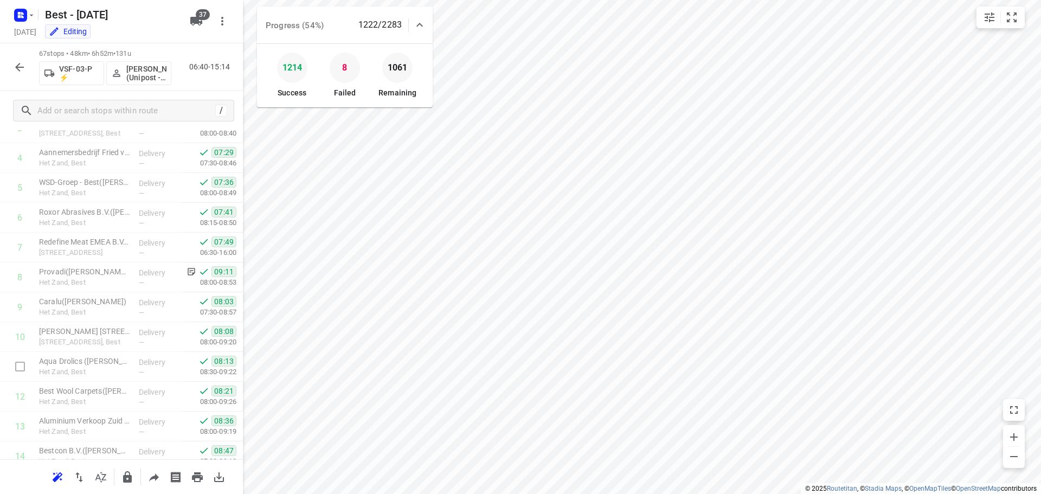
scroll to position [0, 0]
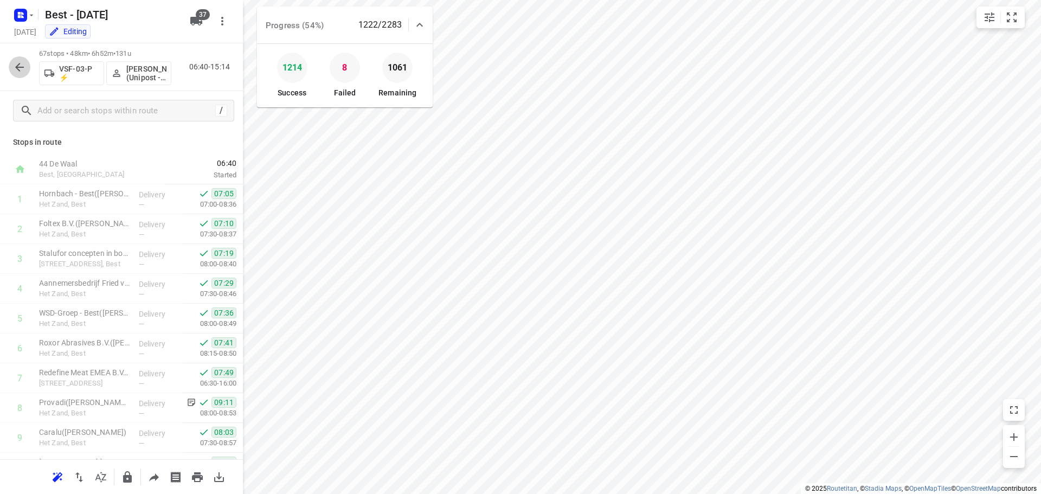
click at [26, 59] on button "button" at bounding box center [20, 67] width 22 height 22
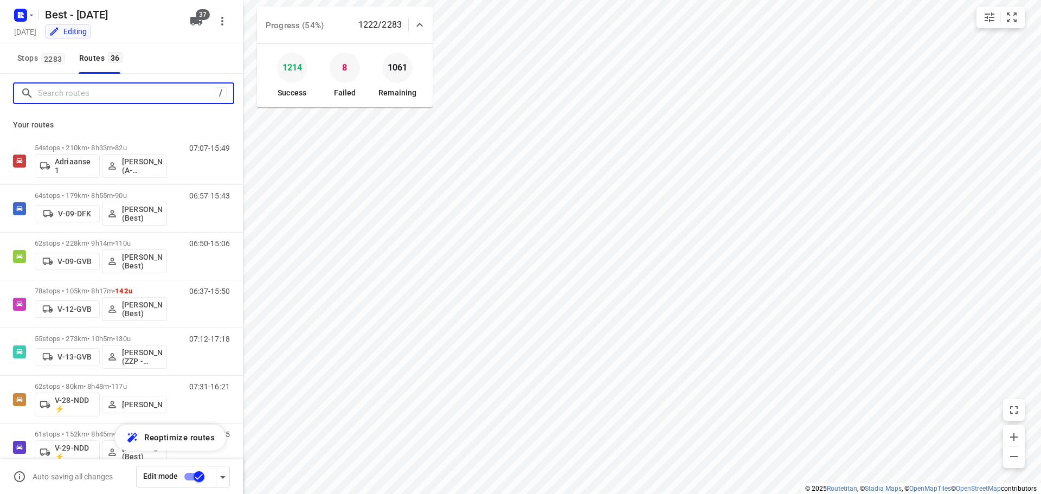
click at [75, 93] on input "Search routes" at bounding box center [126, 93] width 177 height 17
click at [424, 27] on icon at bounding box center [419, 24] width 13 height 13
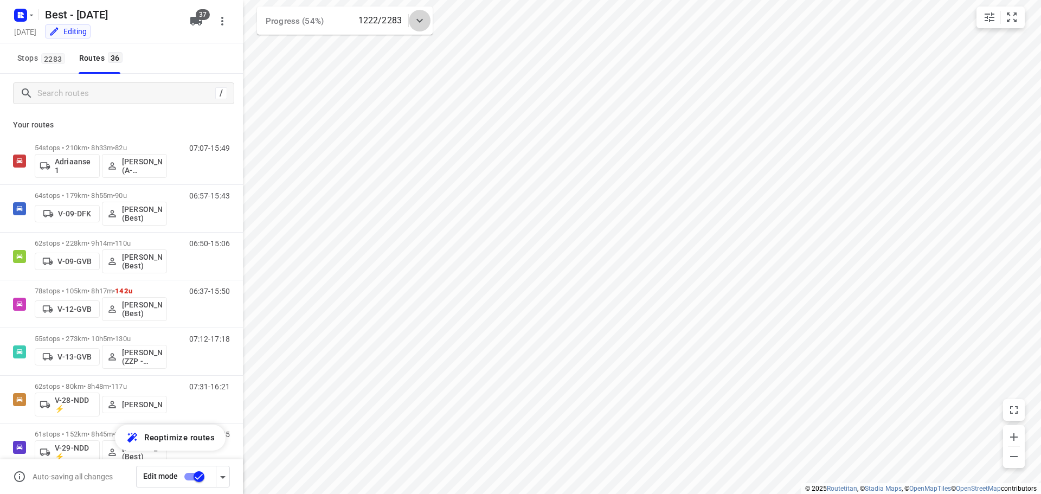
click at [424, 27] on div at bounding box center [420, 21] width 22 height 22
click at [424, 27] on icon at bounding box center [419, 24] width 13 height 13
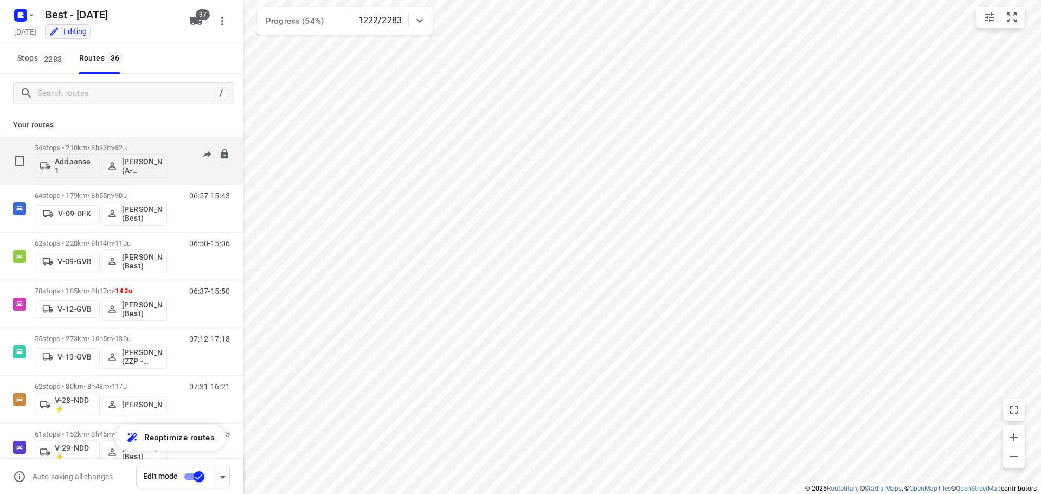
click at [68, 139] on div "54 stops • 210km • 8h33m • 82u Adriaanse 1 [PERSON_NAME] (A-flexibleservice - B…" at bounding box center [101, 160] width 132 height 45
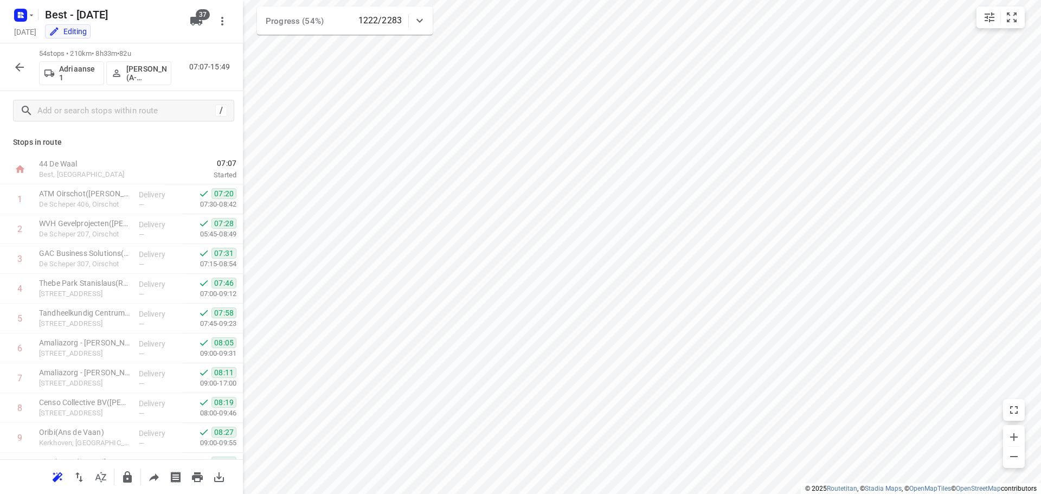
click at [17, 62] on icon "button" at bounding box center [19, 67] width 13 height 13
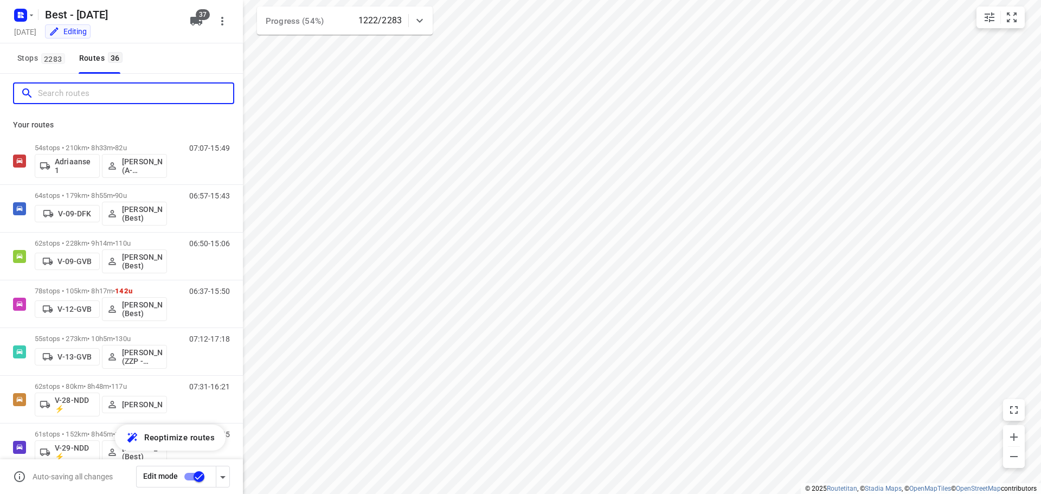
click at [57, 99] on input "Search routes" at bounding box center [135, 93] width 195 height 17
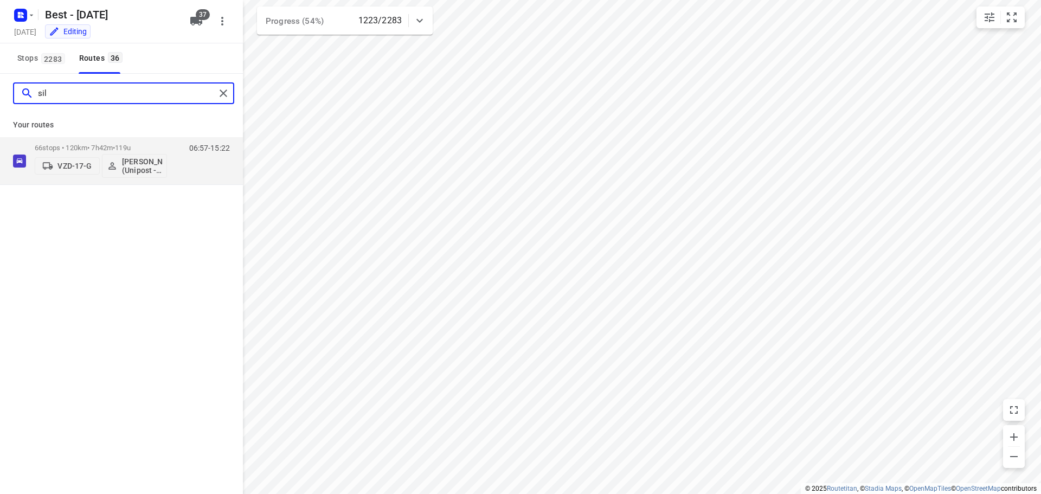
type input "sil"
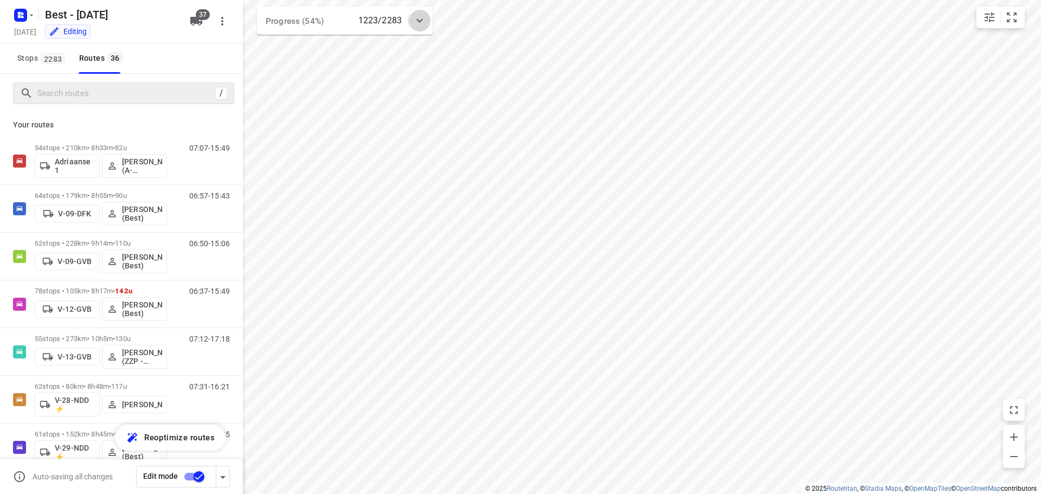
click at [416, 22] on icon at bounding box center [419, 20] width 13 height 13
click at [341, 76] on button "button" at bounding box center [345, 68] width 22 height 22
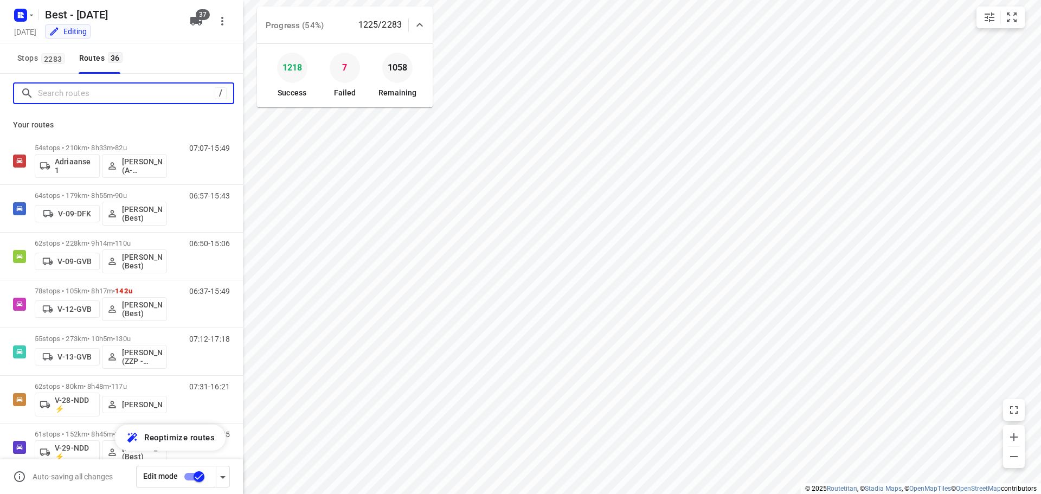
click at [88, 86] on input "Search routes" at bounding box center [126, 93] width 177 height 17
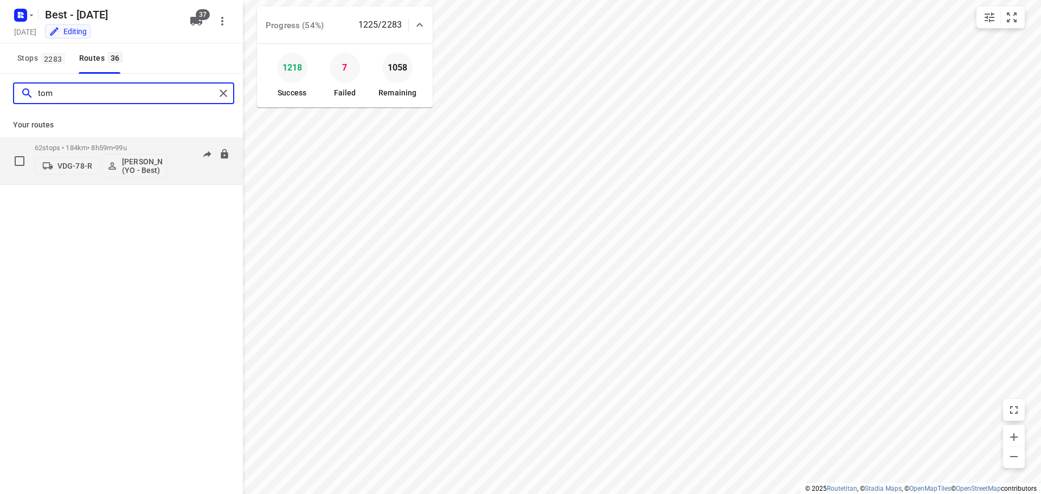
type input "tom"
click at [92, 142] on div "62 stops • 184km • 8h59m • 99u VDG-78-R [PERSON_NAME] (YO - Best)" at bounding box center [101, 160] width 132 height 45
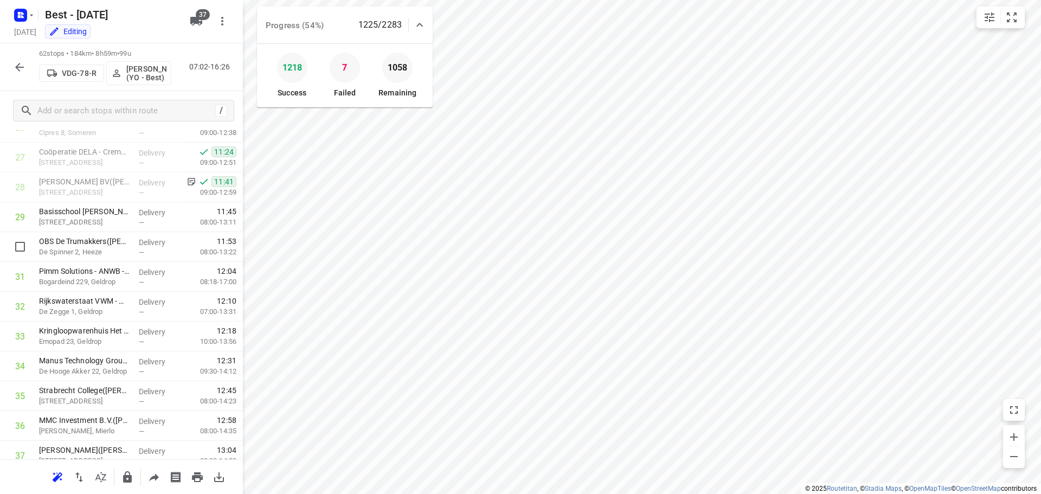
scroll to position [801, 0]
